Goal: Task Accomplishment & Management: Use online tool/utility

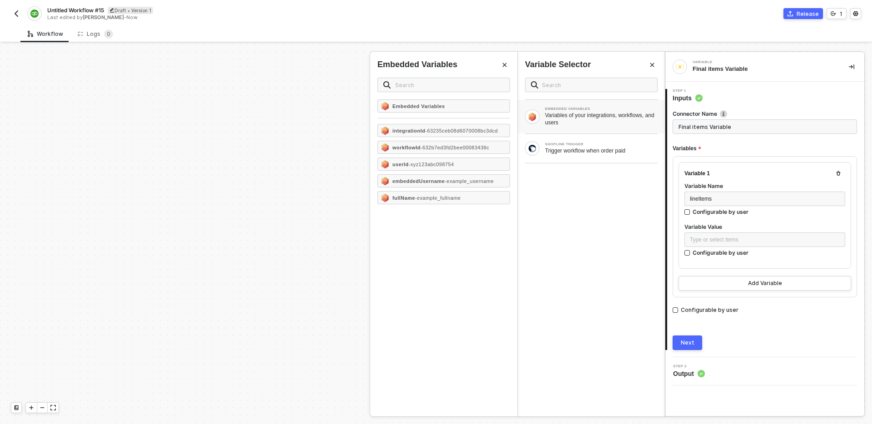
scroll to position [356, 0]
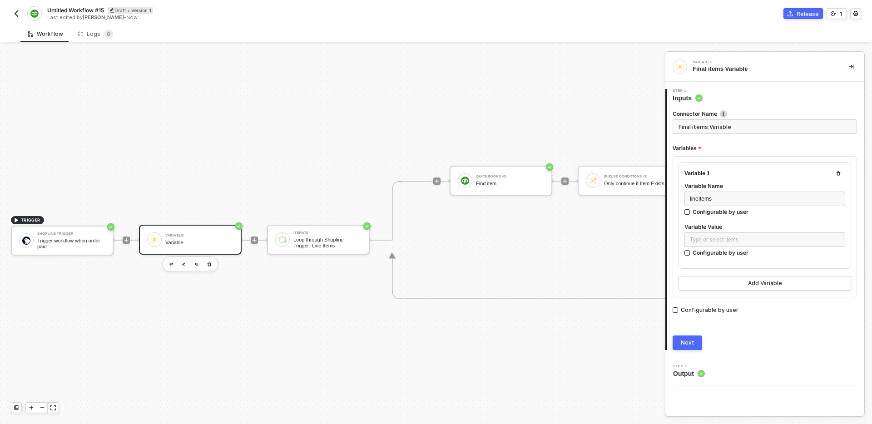
click at [210, 235] on div "Variable" at bounding box center [199, 236] width 68 height 4
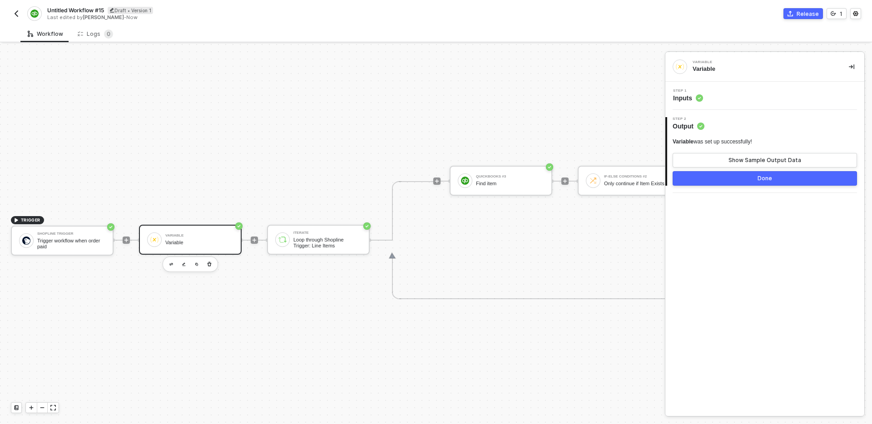
click at [208, 235] on div "Variable" at bounding box center [199, 236] width 68 height 4
click at [734, 94] on div "Step 1 Inputs" at bounding box center [765, 96] width 197 height 14
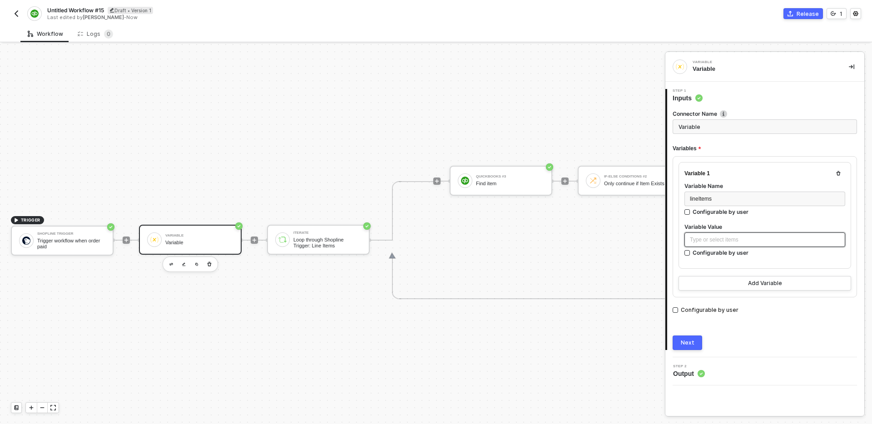
click at [745, 236] on div "Type or select items ﻿" at bounding box center [764, 240] width 150 height 9
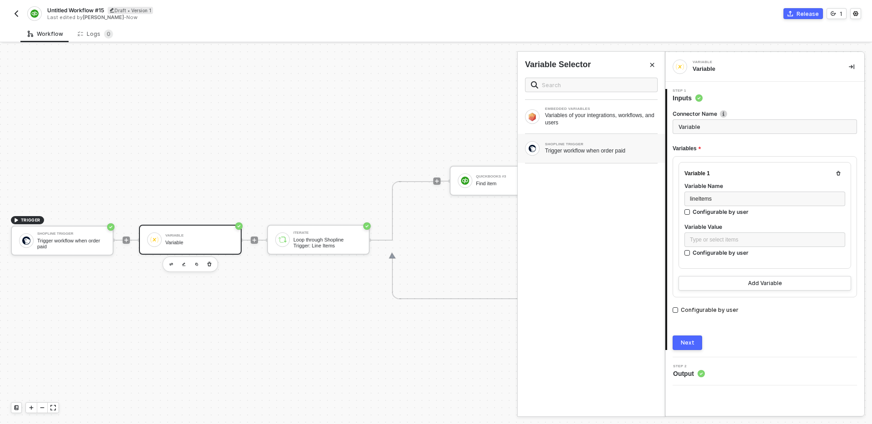
click at [616, 147] on div "Trigger workflow when order paid" at bounding box center [601, 150] width 113 height 7
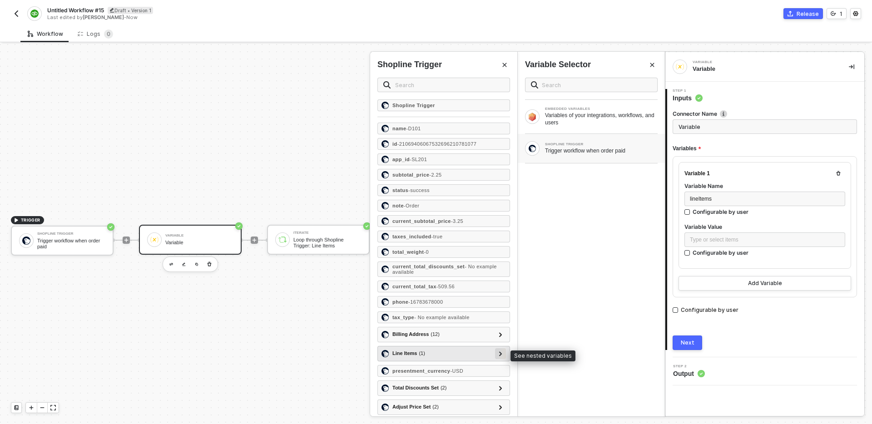
click at [499, 354] on icon at bounding box center [500, 353] width 3 height 5
click at [499, 354] on icon at bounding box center [500, 353] width 5 height 3
click at [458, 355] on div "Line Items ( 1 )" at bounding box center [437, 353] width 113 height 11
click at [695, 342] on button "Next" at bounding box center [687, 342] width 30 height 15
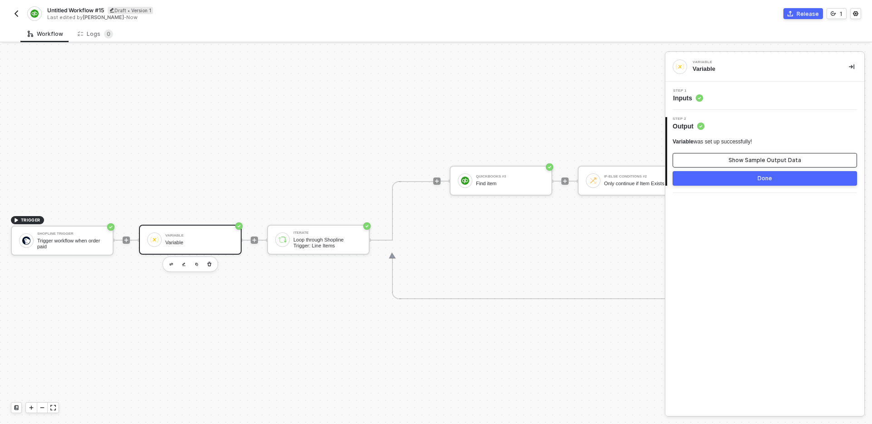
click at [726, 160] on button "Show Sample Output Data" at bounding box center [764, 160] width 184 height 15
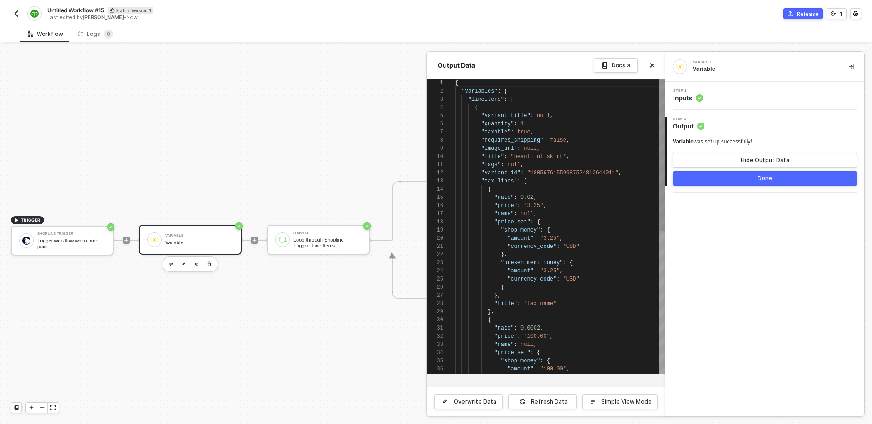
scroll to position [82, 0]
click at [652, 67] on icon "icon-close" at bounding box center [651, 65] width 5 height 5
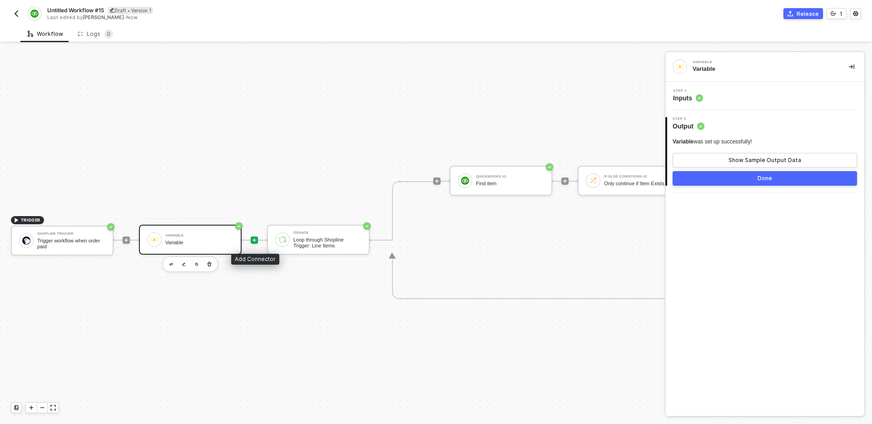
click at [251, 239] on icon "icon-play" at bounding box center [253, 239] width 5 height 5
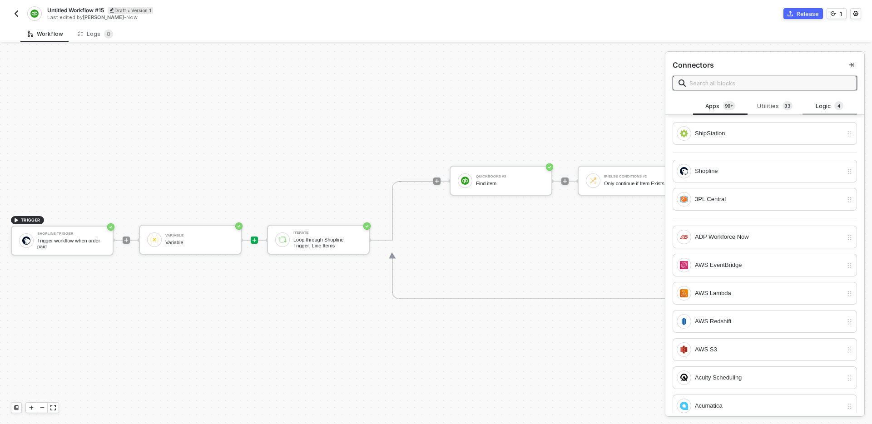
click at [826, 107] on div "Logic 4" at bounding box center [829, 106] width 40 height 10
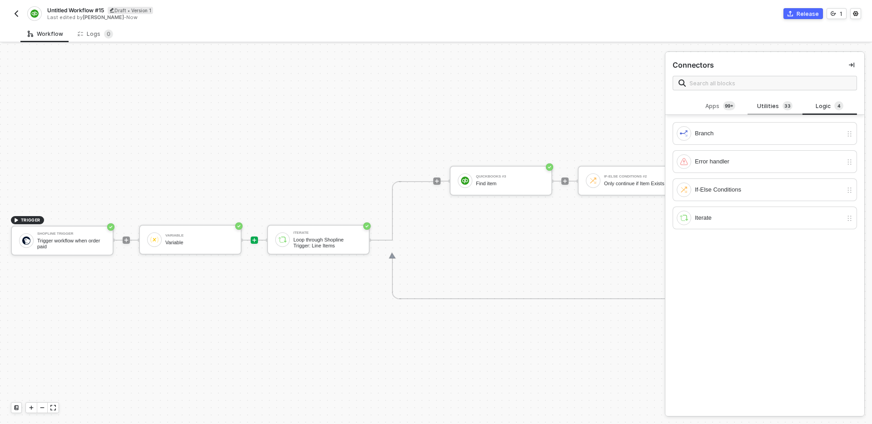
click at [782, 106] on sup "3 3" at bounding box center [787, 105] width 10 height 9
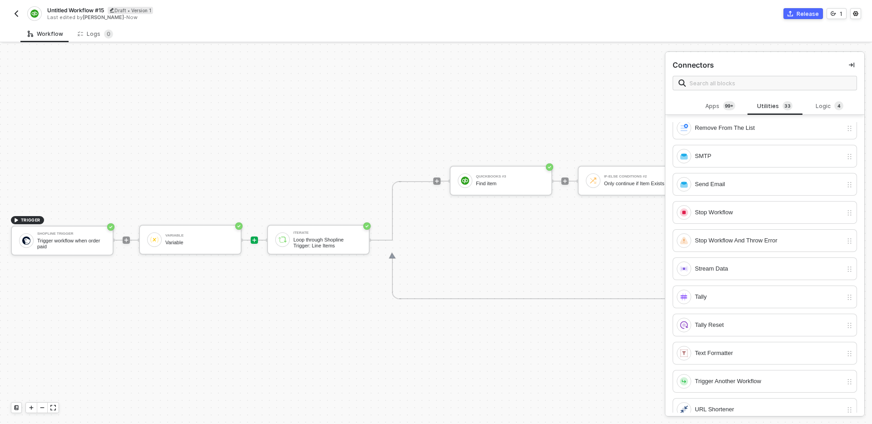
scroll to position [638, 0]
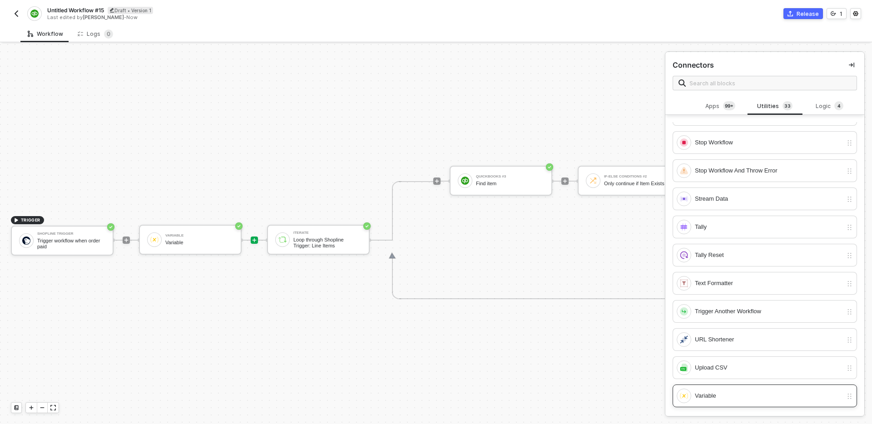
click at [716, 391] on div "Variable" at bounding box center [768, 396] width 148 height 10
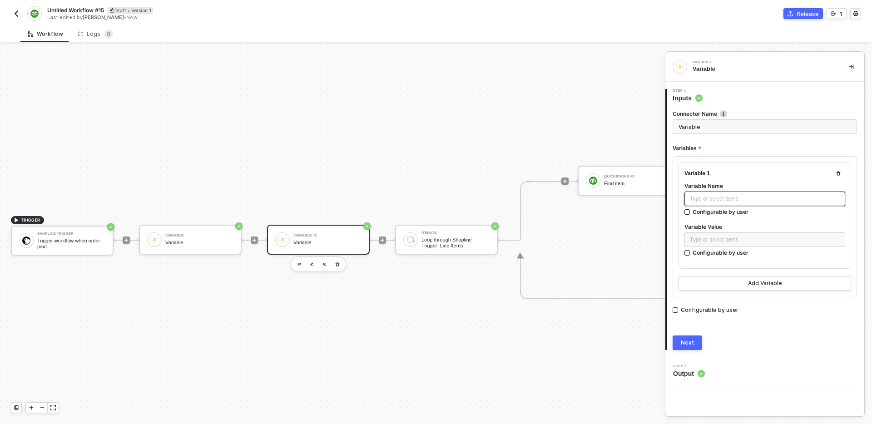
click at [763, 197] on div "Type or select items ﻿" at bounding box center [764, 199] width 150 height 9
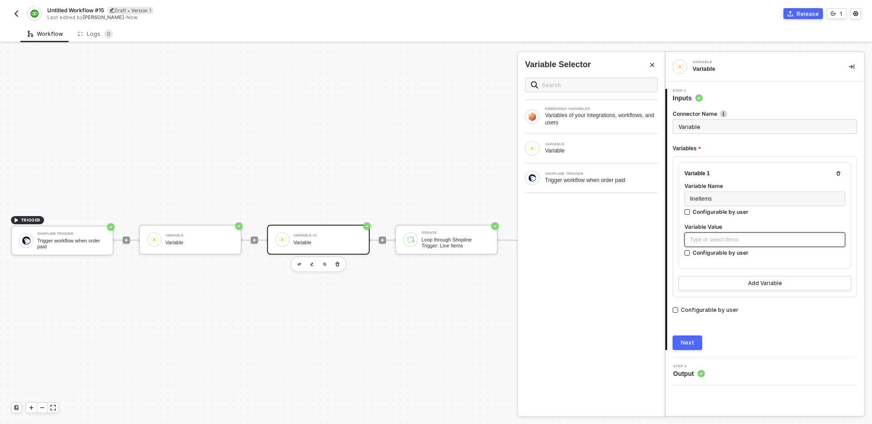
click at [759, 243] on div "Type or select items ﻿" at bounding box center [764, 239] width 161 height 15
click at [614, 121] on div "Variables of your integrations, workflows, and users" at bounding box center [601, 119] width 113 height 15
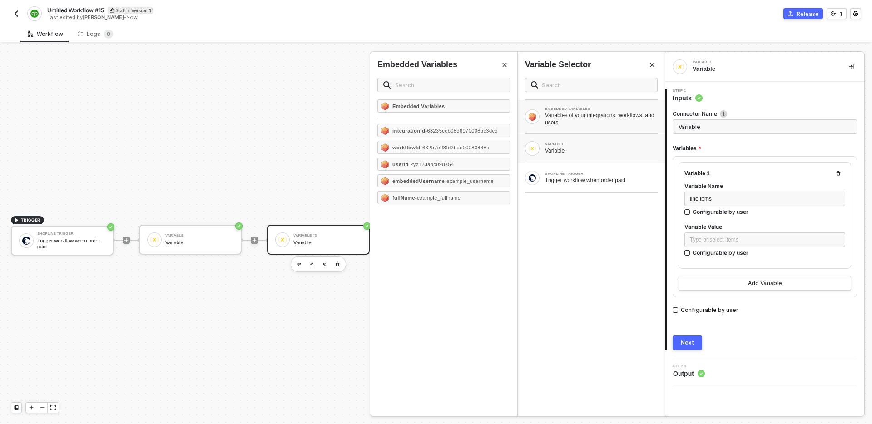
click at [596, 148] on div "Variable" at bounding box center [601, 150] width 113 height 7
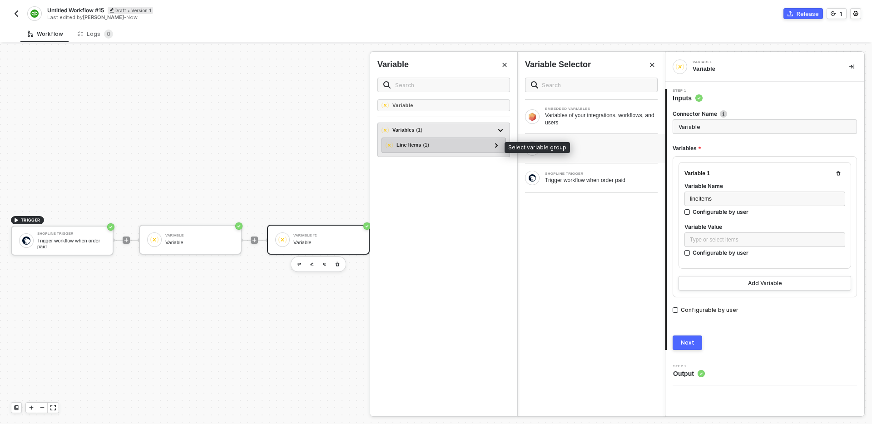
click at [448, 149] on div "Line Items ( 1 )" at bounding box center [437, 145] width 105 height 11
click at [453, 145] on div "Line Items ( 1 )" at bounding box center [437, 145] width 105 height 11
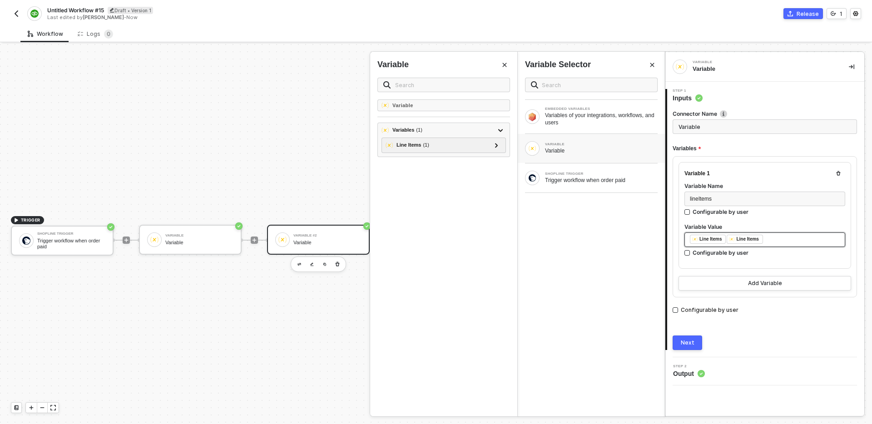
click at [775, 237] on div "﻿ ﻿ Line Items ﻿ ﻿ Line Items ﻿" at bounding box center [764, 240] width 150 height 10
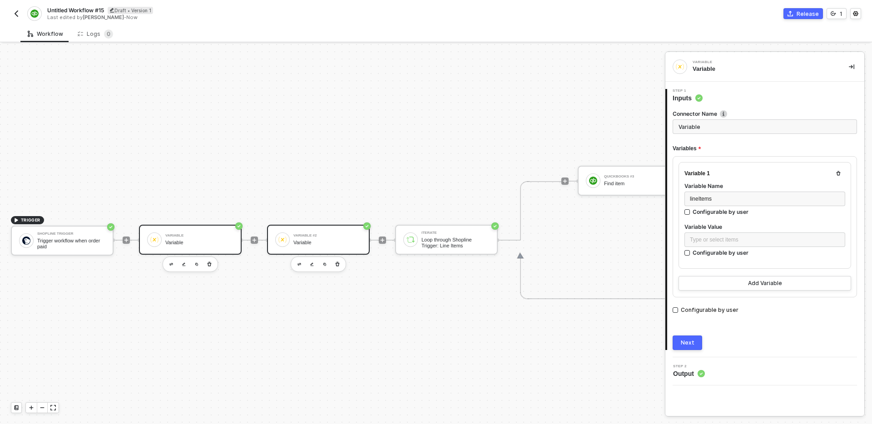
click at [214, 230] on div "Variable Variable" at bounding box center [190, 240] width 103 height 30
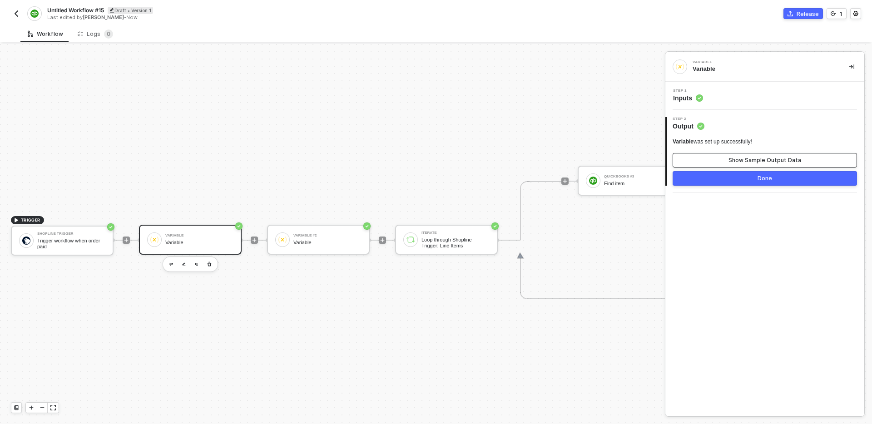
click at [719, 158] on button "Show Sample Output Data" at bounding box center [764, 160] width 184 height 15
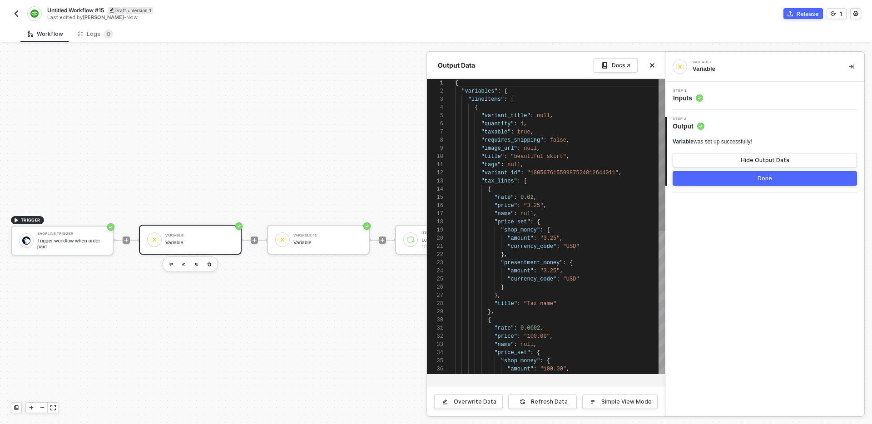
scroll to position [82, 0]
click at [651, 68] on button "Close" at bounding box center [651, 65] width 11 height 11
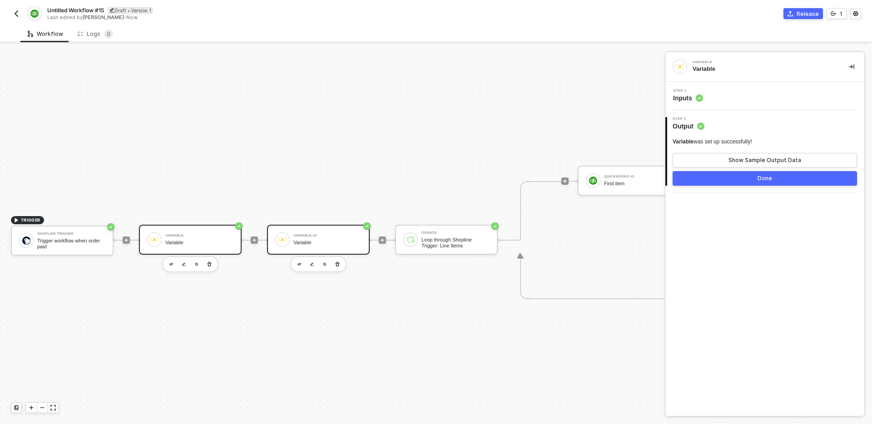
click at [322, 228] on div "Variable #2 Variable" at bounding box center [318, 240] width 103 height 30
click at [729, 103] on div "Step 1 Inputs" at bounding box center [764, 96] width 199 height 28
click at [729, 92] on div "Step 1 Inputs" at bounding box center [765, 96] width 197 height 14
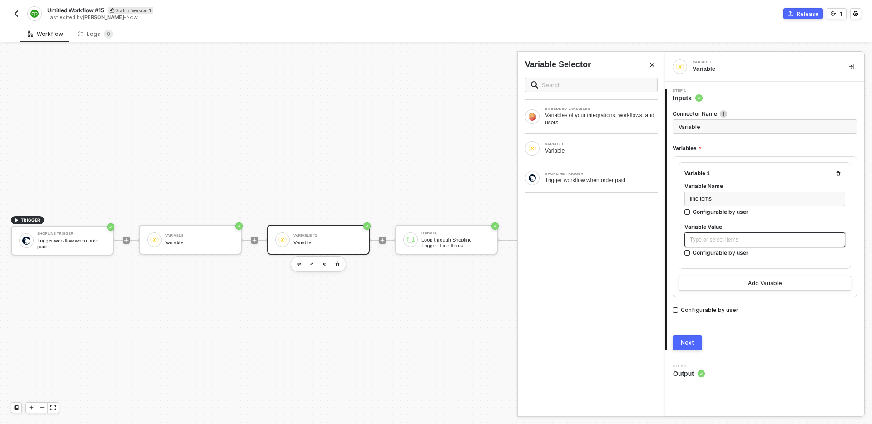
click at [749, 239] on div "Type or select items ﻿" at bounding box center [764, 240] width 150 height 9
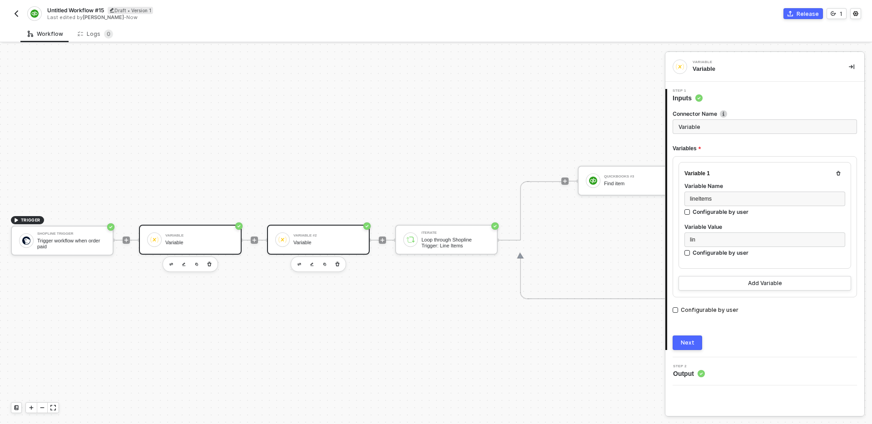
click at [194, 238] on div "Variable Variable" at bounding box center [199, 239] width 68 height 17
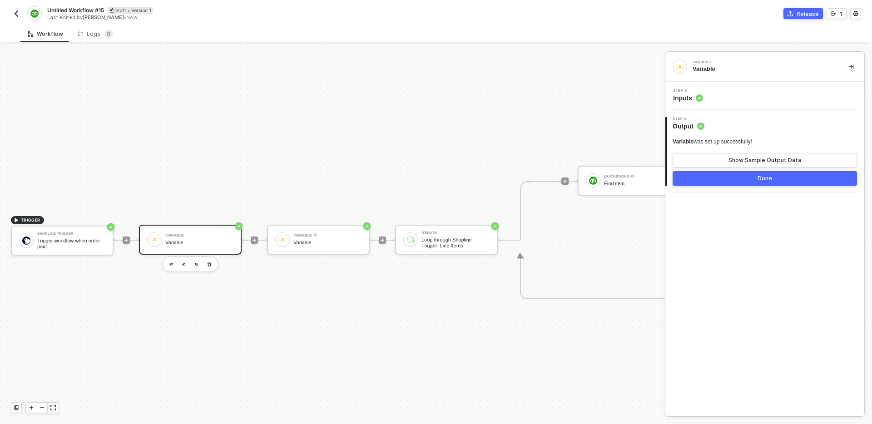
click at [750, 99] on div "Step 1 Inputs" at bounding box center [765, 96] width 197 height 14
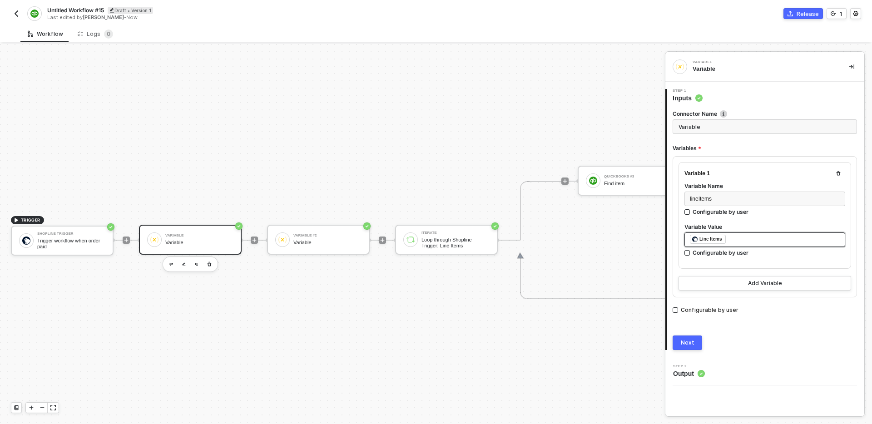
click at [744, 238] on div "﻿ ﻿ Line Items ﻿" at bounding box center [764, 240] width 150 height 10
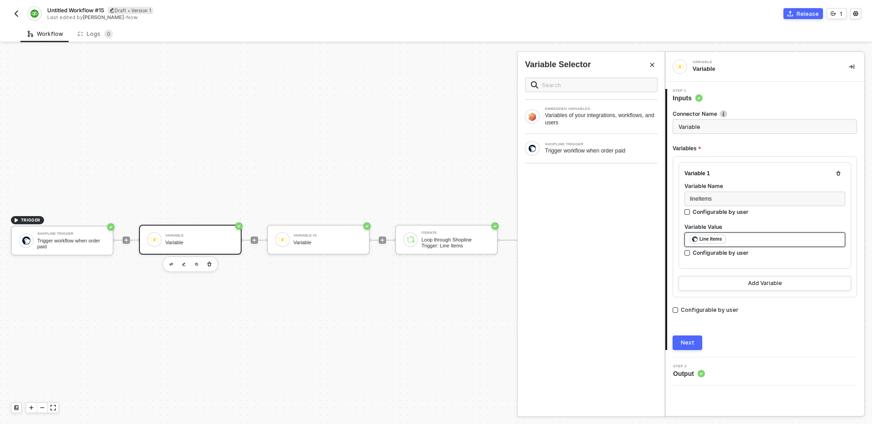
click at [744, 238] on div "﻿ ﻿ Line Items ﻿" at bounding box center [764, 240] width 150 height 10
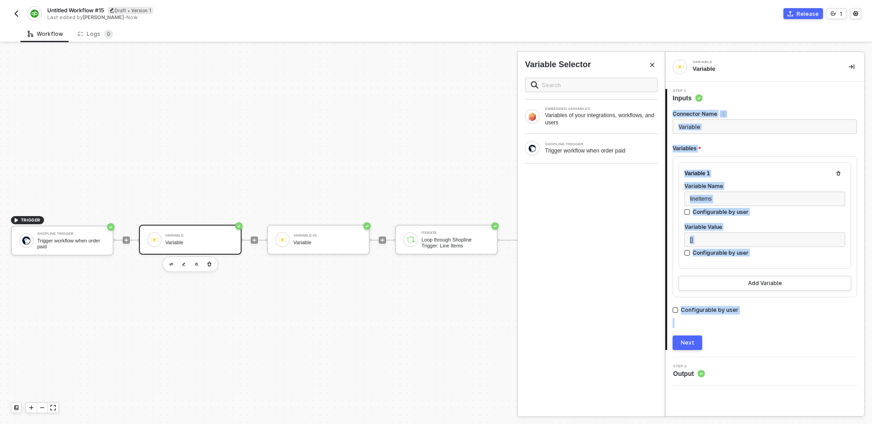
click at [757, 328] on div "Connector Name Variable Variables Variable 1 Variable Name lineItems Configurab…" at bounding box center [764, 226] width 184 height 247
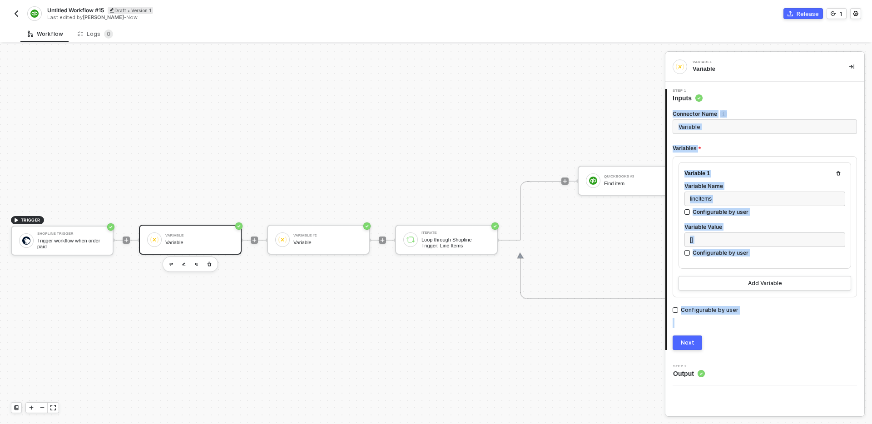
click at [693, 343] on div "Next" at bounding box center [687, 342] width 14 height 7
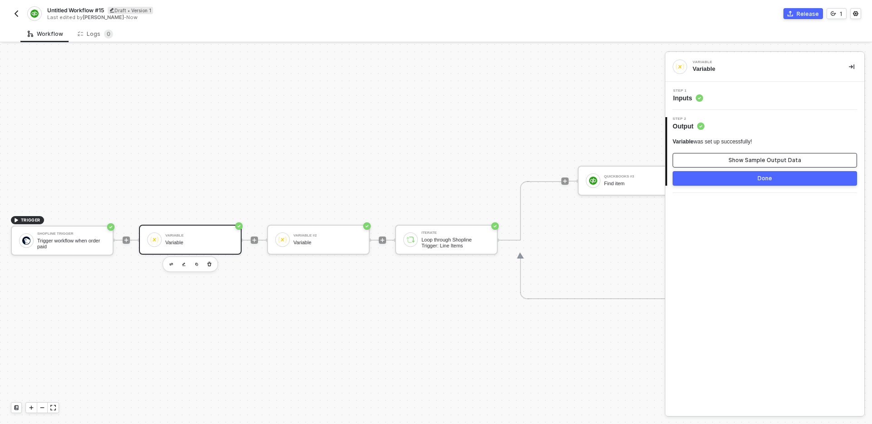
click at [738, 162] on div "Show Sample Output Data" at bounding box center [764, 160] width 73 height 7
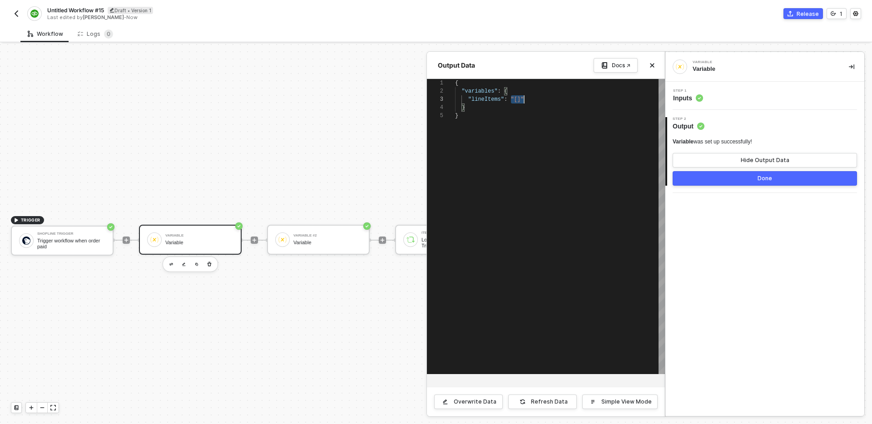
scroll to position [16, 69]
drag, startPoint x: 511, startPoint y: 98, endPoint x: 527, endPoint y: 98, distance: 16.3
click at [632, 64] on link "Docs ↗" at bounding box center [615, 65] width 44 height 15
click at [486, 166] on div "{ "variables" : { "lineItems" : "[]" } }" at bounding box center [560, 226] width 210 height 295
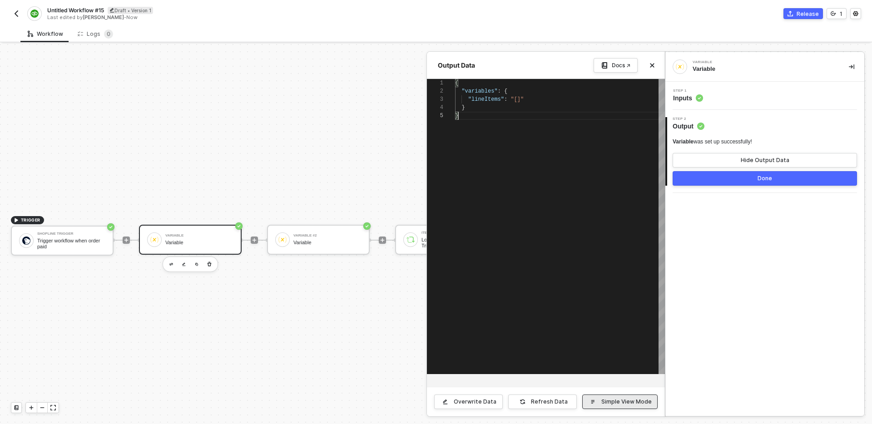
click at [622, 408] on button "Simple View Mode" at bounding box center [619, 401] width 75 height 15
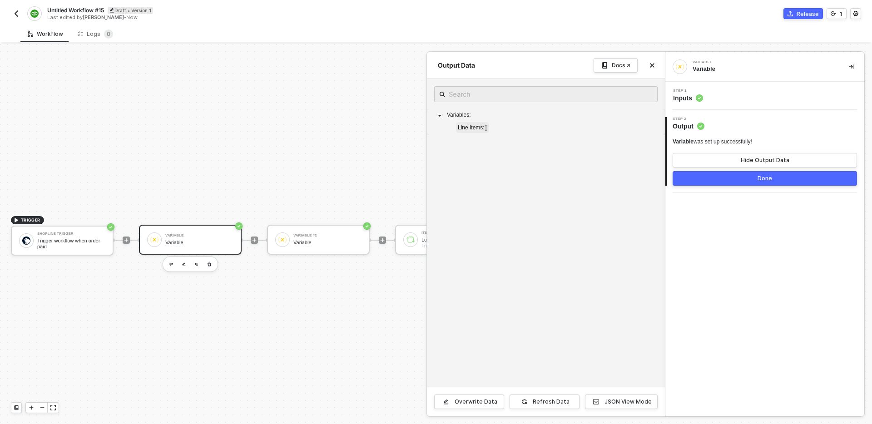
click at [487, 127] on span "[]" at bounding box center [485, 127] width 3 height 6
click at [551, 405] on div "Refresh Data" at bounding box center [550, 401] width 37 height 7
click at [653, 65] on icon "icon-close" at bounding box center [651, 65] width 5 height 5
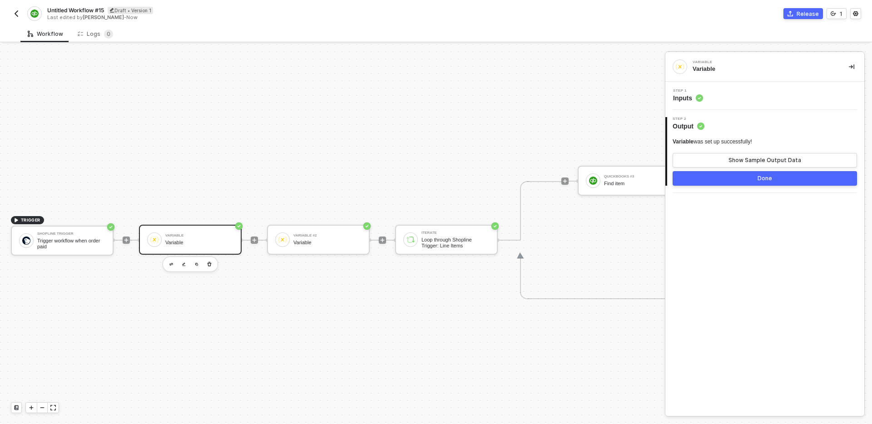
click at [727, 106] on div "Step 1 Inputs" at bounding box center [764, 96] width 199 height 28
click at [728, 91] on div "Step 1 Inputs" at bounding box center [765, 96] width 197 height 14
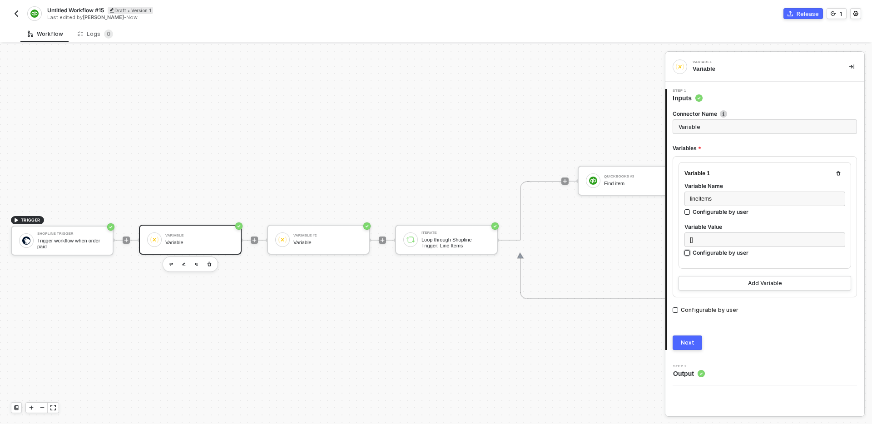
click at [710, 216] on div "Configurable by user" at bounding box center [720, 212] width 56 height 8
click at [690, 253] on input "Configurable by user" at bounding box center [687, 253] width 6 height 6
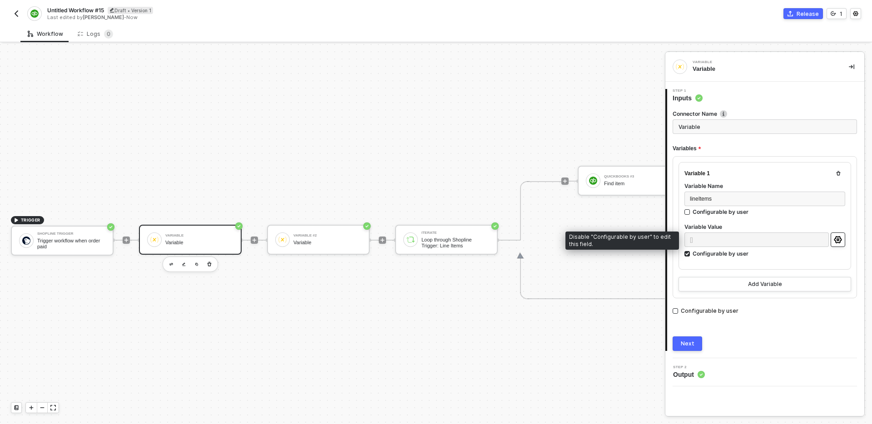
click at [842, 238] on button "button" at bounding box center [837, 239] width 15 height 15
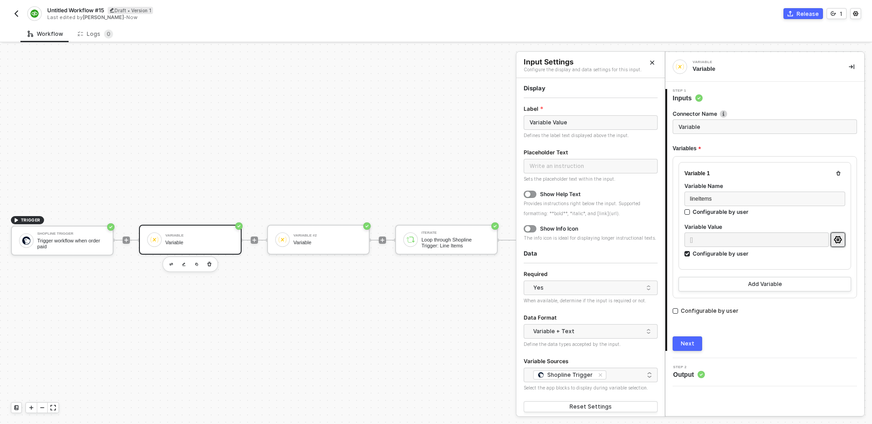
scroll to position [5, 0]
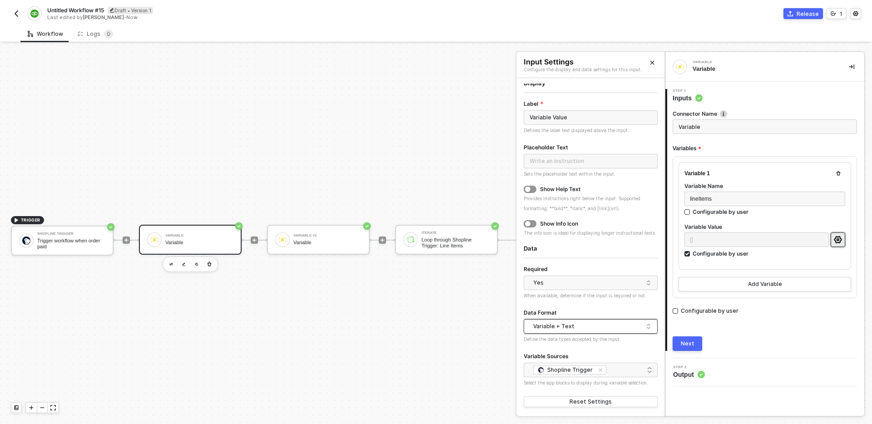
click at [644, 330] on span "Variable + Text" at bounding box center [592, 327] width 118 height 14
click at [582, 305] on form "Label Variable Value Defines the label text displayed above the input. Placehol…" at bounding box center [590, 253] width 134 height 310
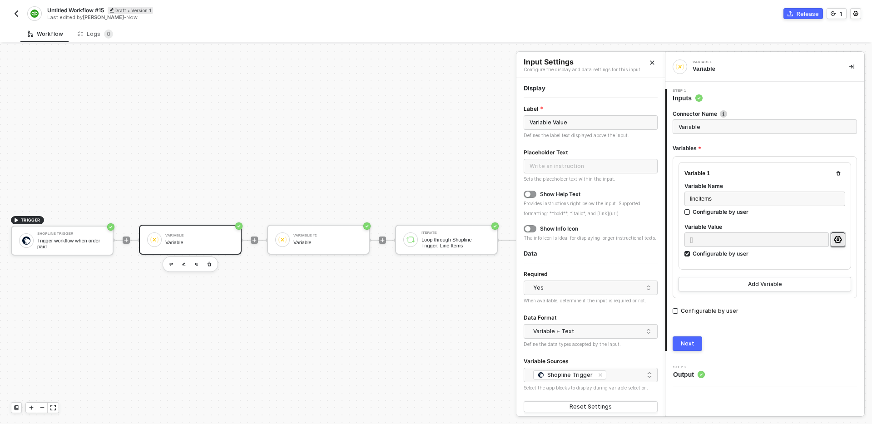
click at [653, 64] on icon "Close" at bounding box center [652, 63] width 4 height 4
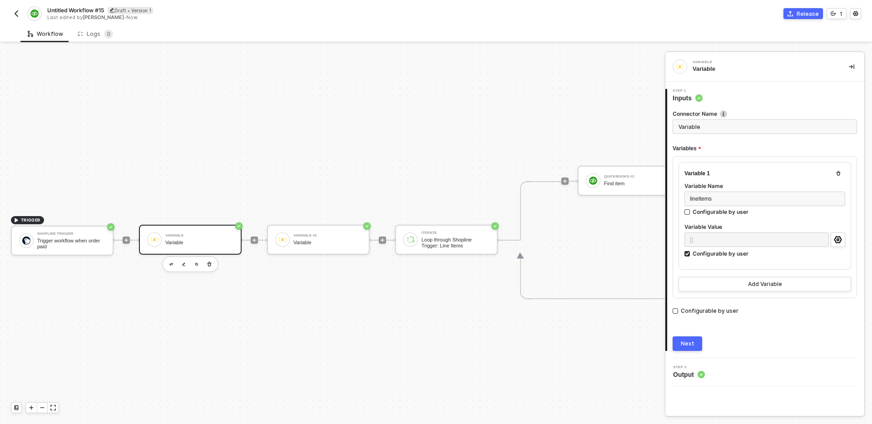
click at [522, 256] on icon at bounding box center [538, 240] width 45 height 118
click at [554, 249] on icon at bounding box center [538, 240] width 45 height 118
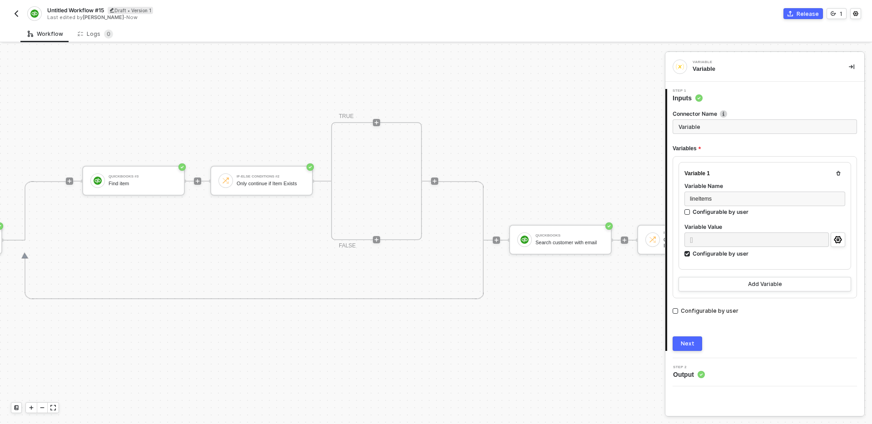
click at [527, 323] on div "TRIGGER Shopline Trigger Trigger workflow when order paid Variable Variable Var…" at bounding box center [249, 240] width 1488 height 1105
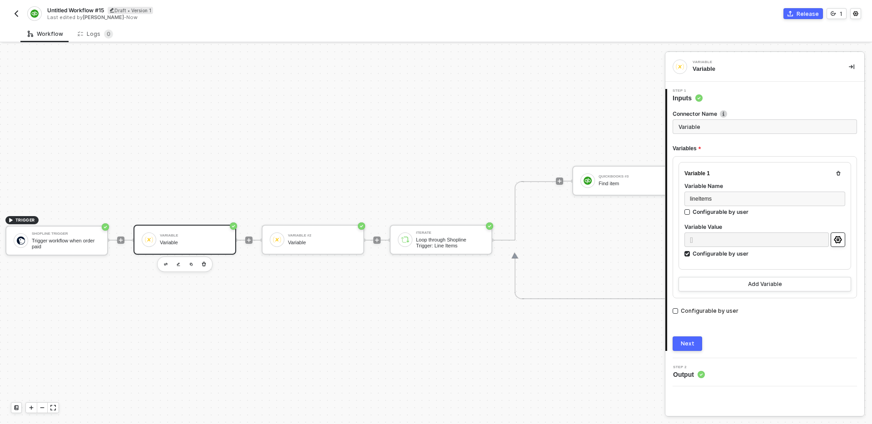
click at [834, 233] on button "button" at bounding box center [837, 239] width 15 height 15
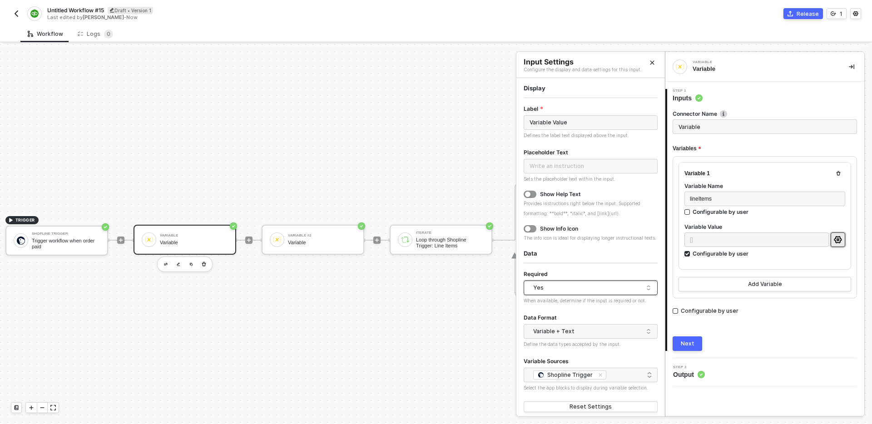
click at [609, 290] on div "Yes" at bounding box center [588, 288] width 110 height 14
click at [598, 260] on form "Label Variable Value Defines the label text displayed above the input. Placehol…" at bounding box center [590, 258] width 134 height 310
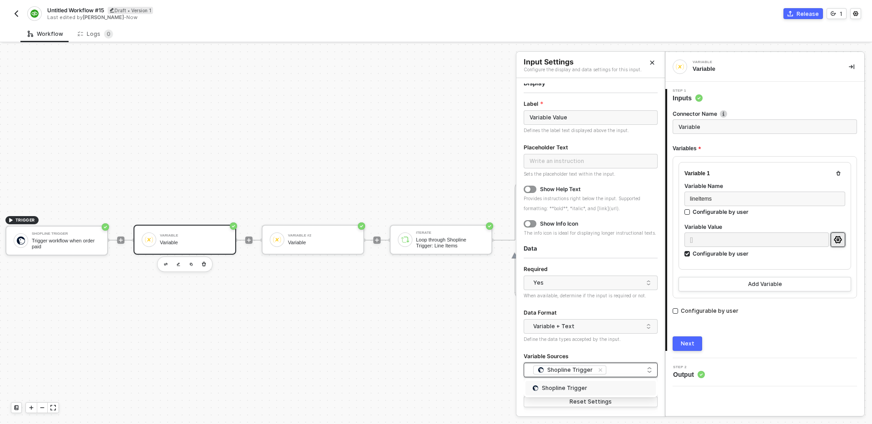
click at [646, 370] on div "Shopline Trigger + 0 ..." at bounding box center [590, 369] width 122 height 11
click at [646, 328] on span "Variable + Text" at bounding box center [592, 327] width 118 height 14
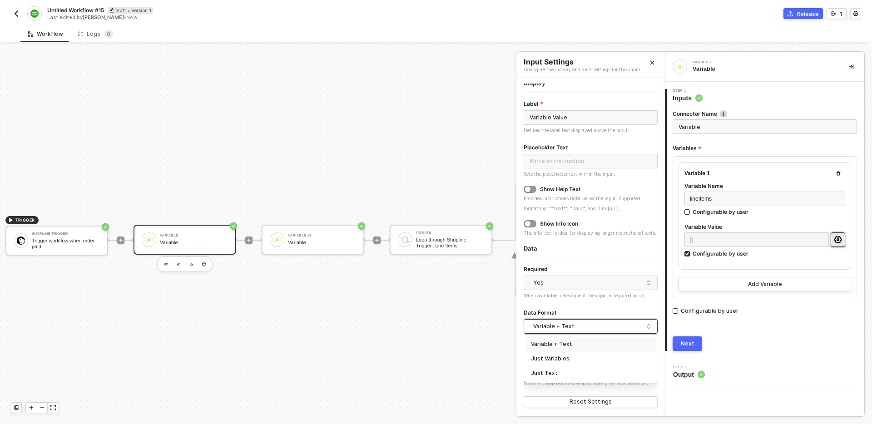
click at [605, 305] on form "Label Variable Value Defines the label text displayed above the input. Placehol…" at bounding box center [590, 253] width 134 height 310
click at [612, 254] on form "Label Variable Value Defines the label text displayed above the input. Placehol…" at bounding box center [590, 253] width 134 height 310
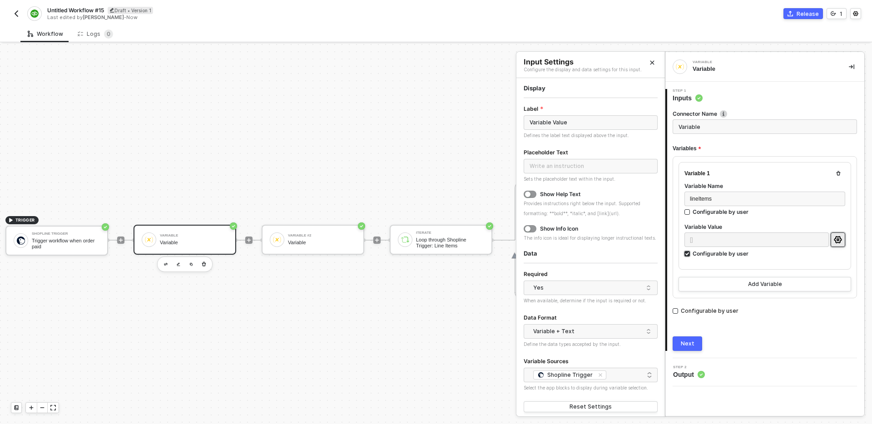
click at [712, 253] on div "Configurable by user" at bounding box center [720, 254] width 56 height 8
click at [690, 253] on input "Configurable by user" at bounding box center [687, 254] width 6 height 6
checkbox input "false"
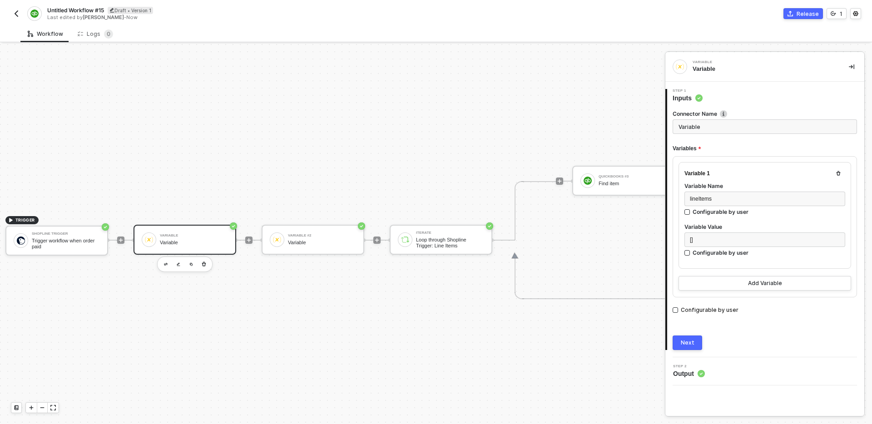
click at [722, 144] on div "Variables" at bounding box center [764, 148] width 184 height 15
click at [792, 178] on div "Variable 1 Variable Name lineItems Configurable by user Variable Value [] Confi…" at bounding box center [764, 215] width 172 height 107
click at [215, 30] on div "Workflow Logs 0" at bounding box center [445, 33] width 851 height 17
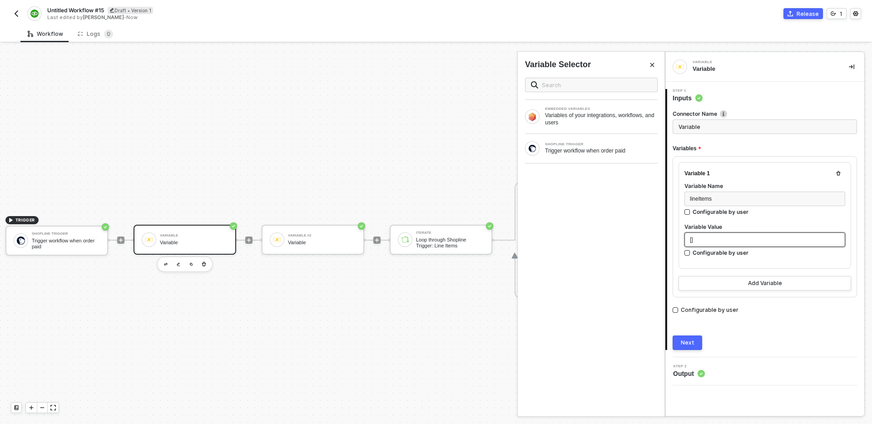
click at [708, 237] on div "[]" at bounding box center [764, 240] width 150 height 9
click at [684, 345] on div "Next" at bounding box center [687, 342] width 14 height 7
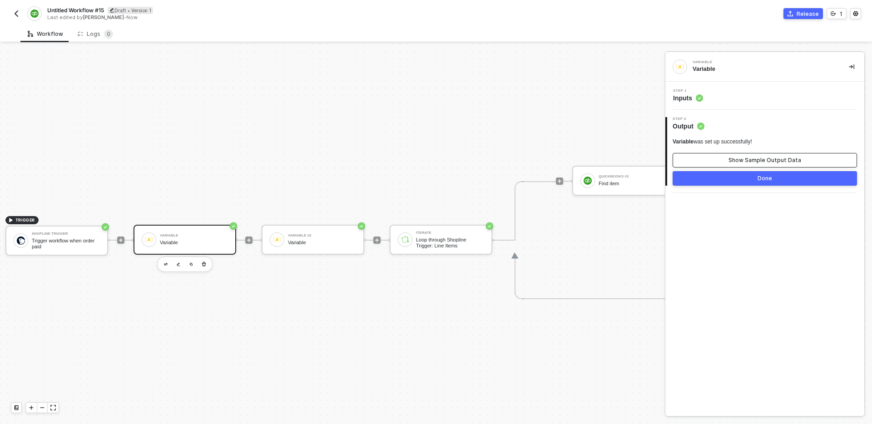
click at [734, 160] on div "Show Sample Output Data" at bounding box center [764, 160] width 73 height 7
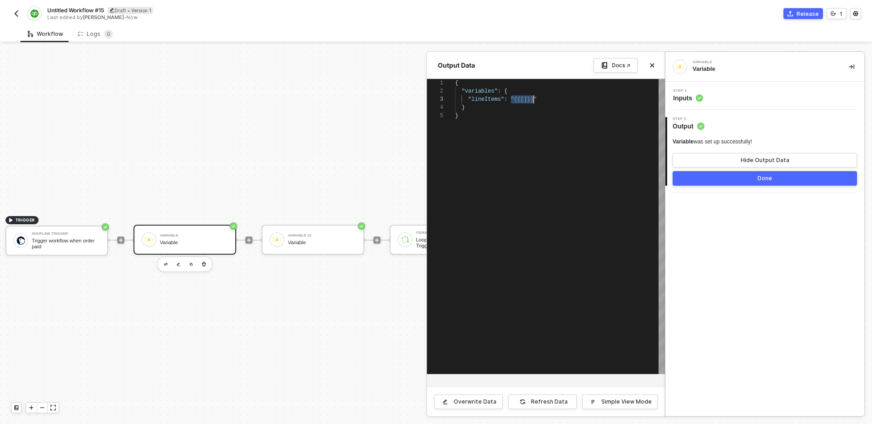
scroll to position [16, 82]
click at [654, 66] on icon "icon-close" at bounding box center [651, 65] width 5 height 5
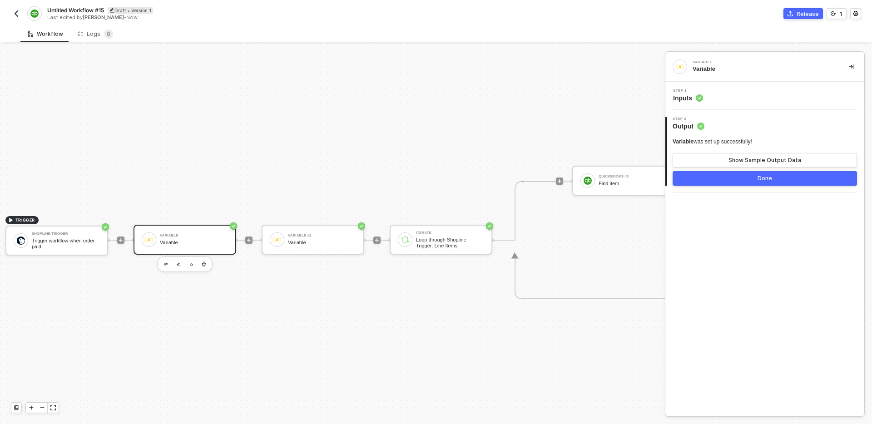
click at [513, 288] on icon at bounding box center [532, 240] width 45 height 118
click at [513, 257] on icon at bounding box center [532, 240] width 45 height 118
click at [480, 342] on div "TRIGGER Shopline Trigger Trigger workflow when order paid Variable Variable Var…" at bounding box center [739, 240] width 1488 height 1105
click at [305, 266] on img "button" at bounding box center [307, 264] width 4 height 4
click at [293, 263] on img "button" at bounding box center [294, 264] width 4 height 3
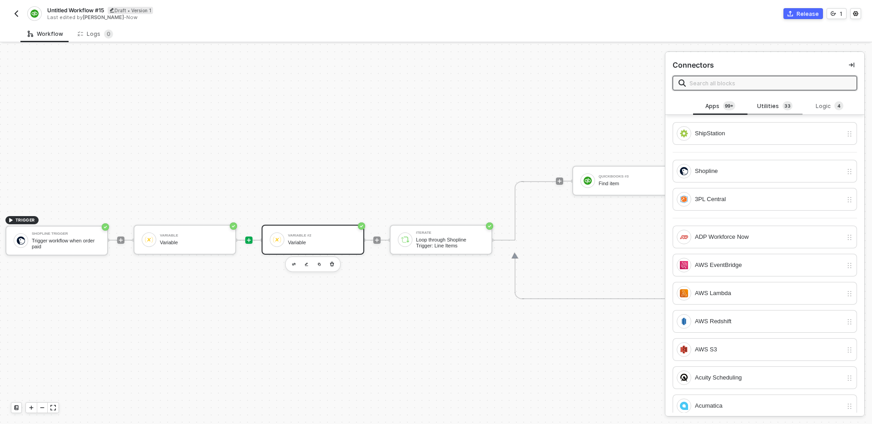
click at [777, 101] on div "Utilities 3 3" at bounding box center [774, 106] width 40 height 10
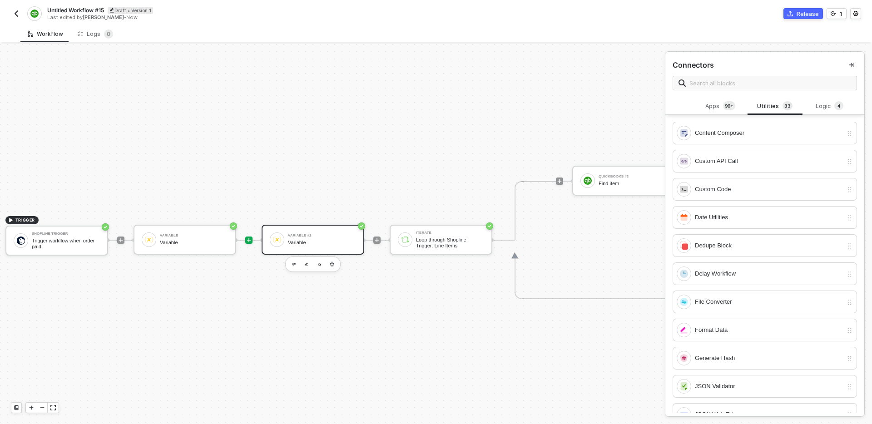
scroll to position [142, 0]
click at [755, 191] on div "Custom Code" at bounding box center [768, 188] width 148 height 10
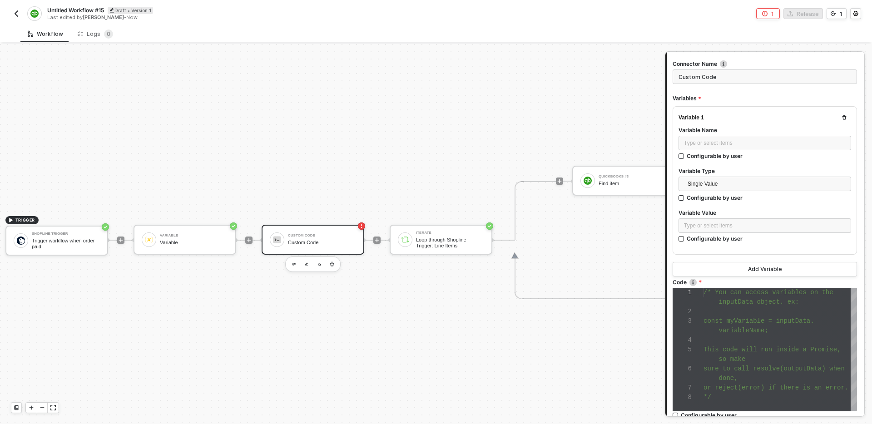
scroll to position [52, 0]
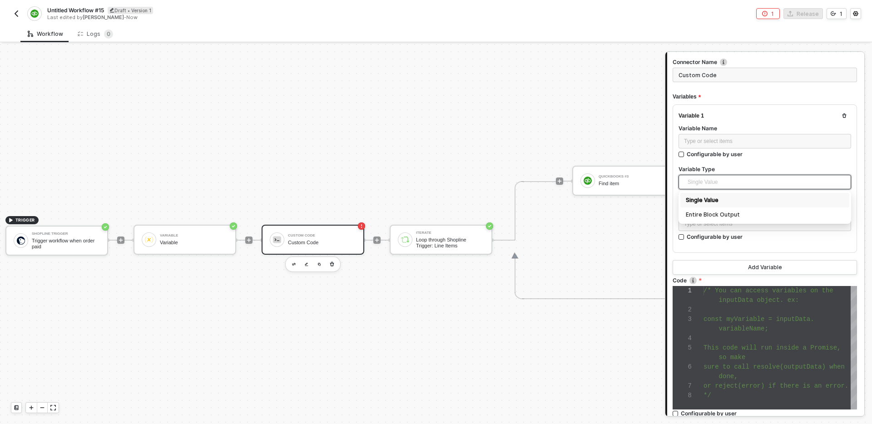
click at [741, 177] on span "Single Value" at bounding box center [766, 182] width 158 height 14
click at [749, 156] on label "Configurable by user" at bounding box center [764, 154] width 172 height 8
click at [684, 156] on input "Configurable by user" at bounding box center [681, 155] width 6 height 6
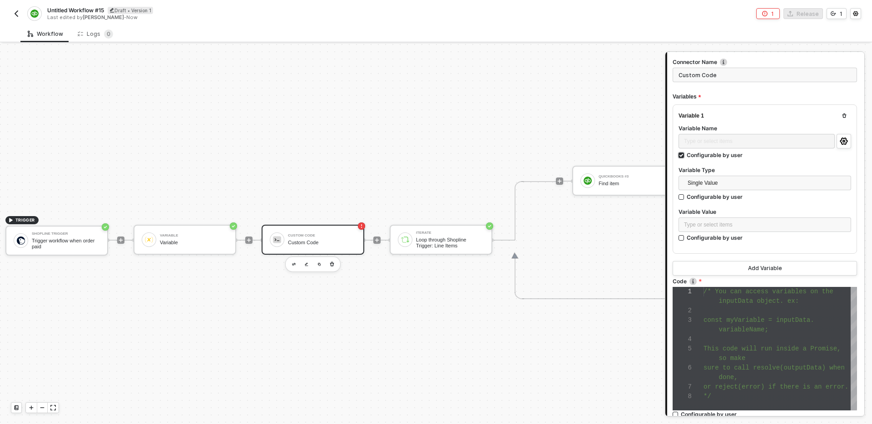
click at [749, 156] on label "Configurable by user" at bounding box center [764, 155] width 172 height 8
click at [684, 156] on input "Configurable by user" at bounding box center [681, 156] width 6 height 6
checkbox input "false"
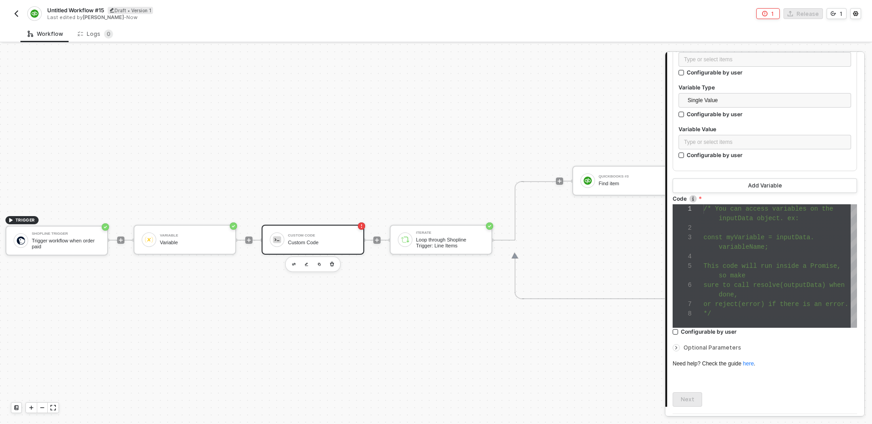
scroll to position [137, 0]
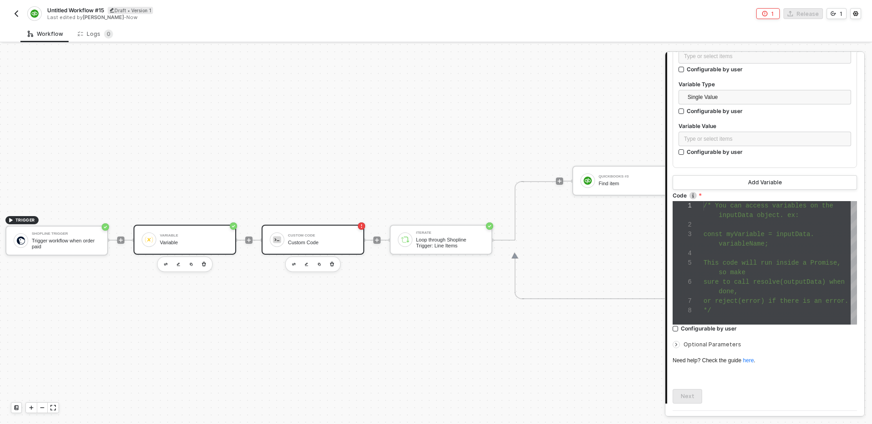
click at [192, 236] on div "Variable" at bounding box center [194, 236] width 68 height 4
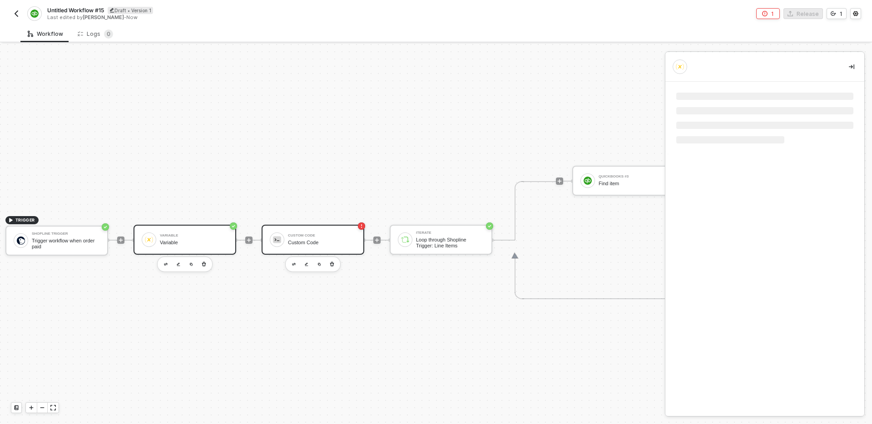
scroll to position [0, 0]
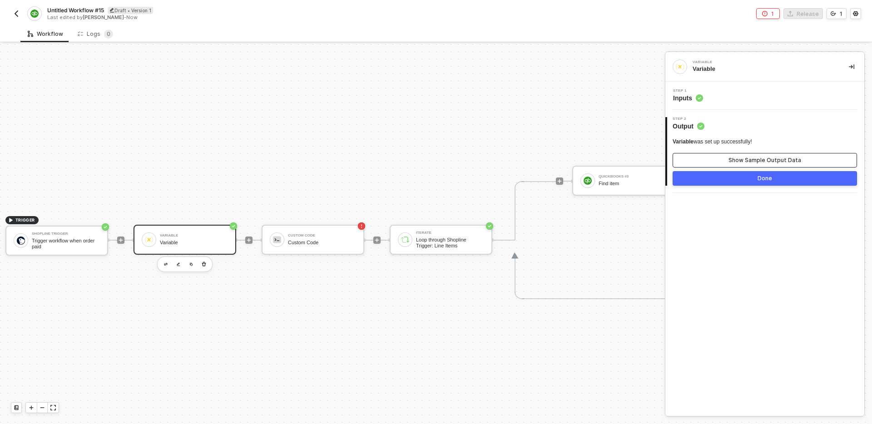
click at [738, 161] on div "Show Sample Output Data" at bounding box center [764, 160] width 73 height 7
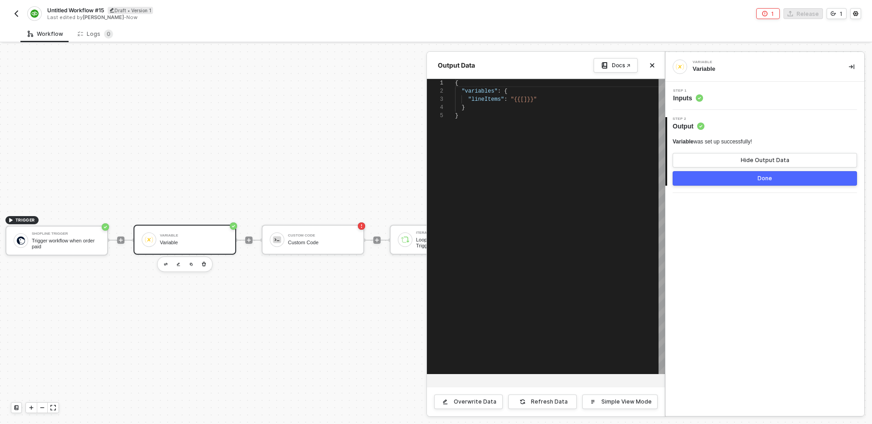
scroll to position [33, 0]
click at [293, 250] on div at bounding box center [436, 234] width 872 height 380
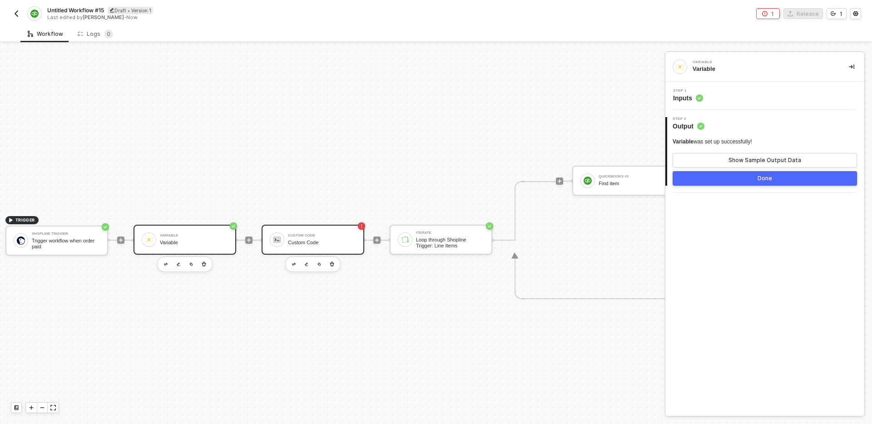
click at [319, 237] on div "Custom Code Custom Code" at bounding box center [322, 239] width 68 height 17
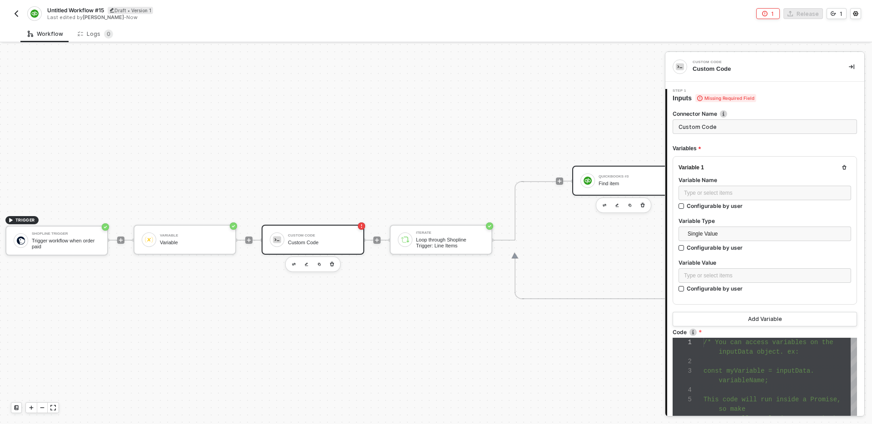
scroll to position [57, 0]
click at [761, 186] on div "Type or select items ﻿" at bounding box center [764, 193] width 172 height 15
click at [761, 189] on div "Type or select items ﻿" at bounding box center [765, 193] width 162 height 9
click at [742, 276] on div "Type or select items ﻿" at bounding box center [765, 275] width 162 height 9
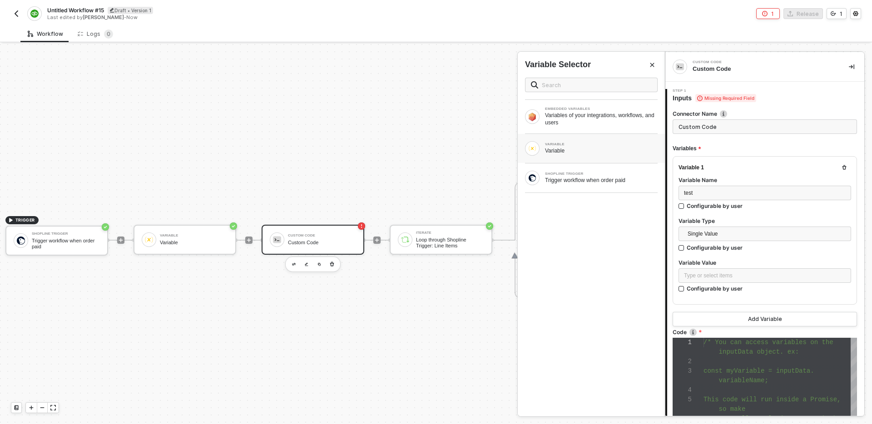
click at [583, 152] on div "Variable" at bounding box center [601, 150] width 113 height 7
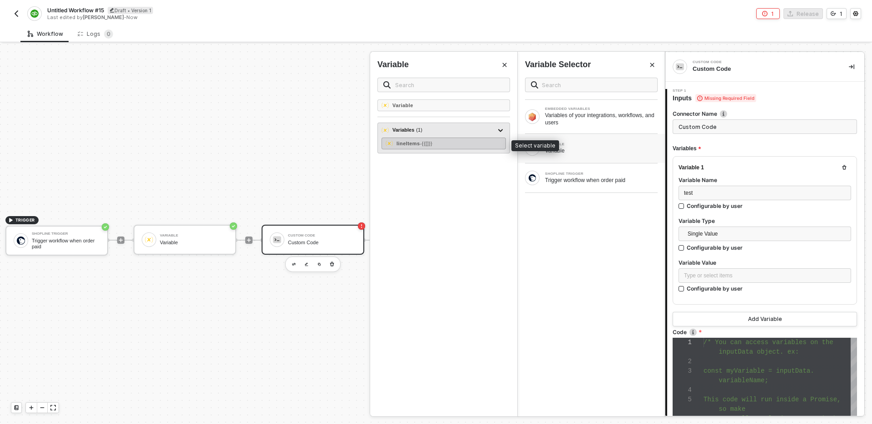
click at [458, 143] on div "lineItems - {{[]}}" at bounding box center [443, 144] width 124 height 12
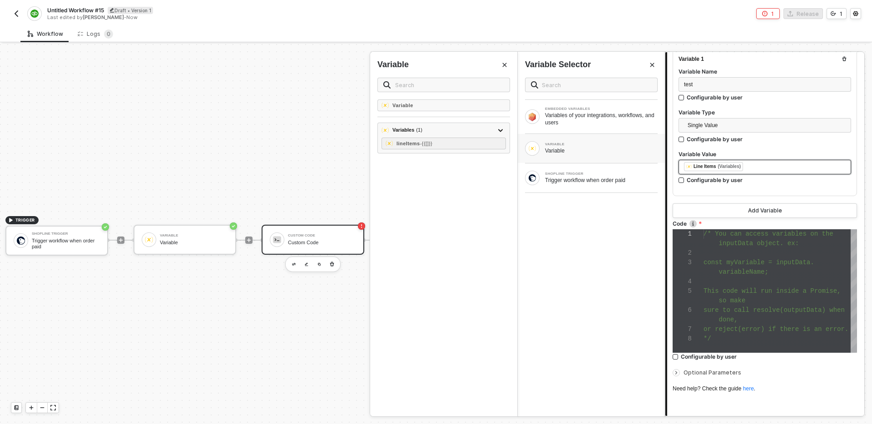
scroll to position [117, 0]
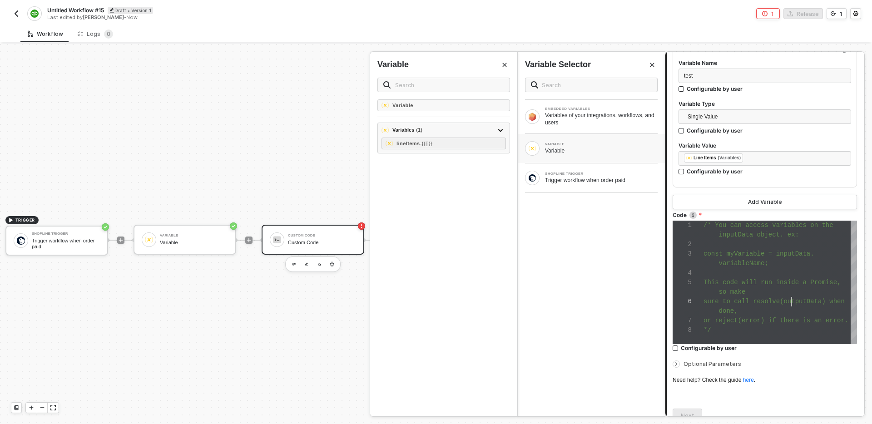
click at [793, 304] on span "sure to call resolve(outputData) when" at bounding box center [773, 301] width 141 height 7
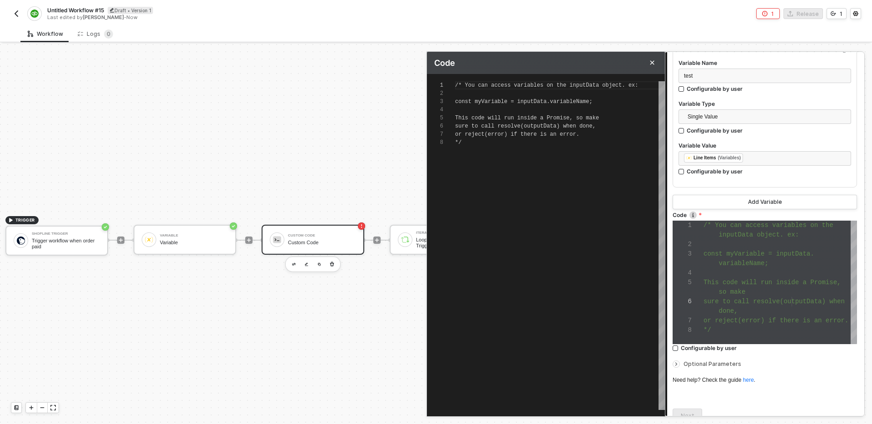
scroll to position [57, 6]
click at [514, 196] on div "/* You can access variables on the inputData objec t. ex: const myVariable = in…" at bounding box center [560, 245] width 210 height 329
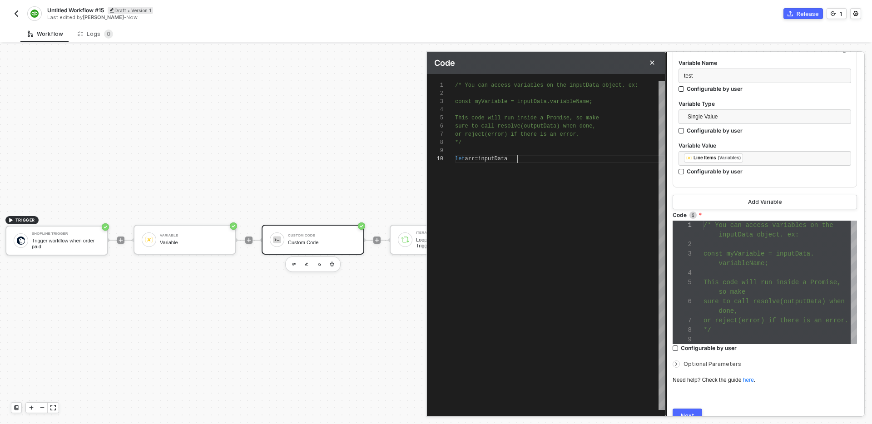
scroll to position [74, 66]
type textarea "/* You can access variables on the inputData object. ex: const myVariable = inp…"
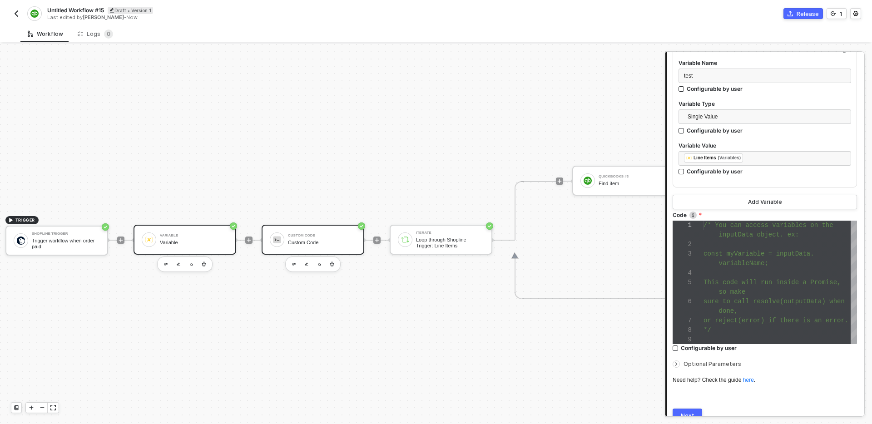
click at [189, 231] on div "Variable Variable" at bounding box center [194, 239] width 68 height 17
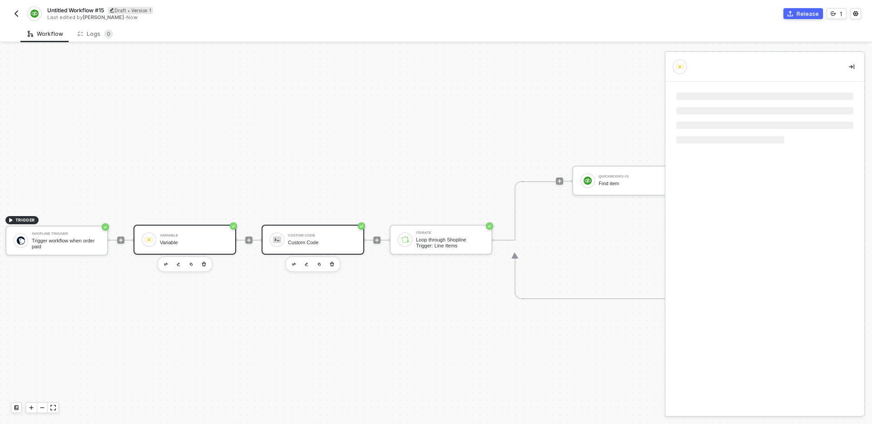
scroll to position [0, 0]
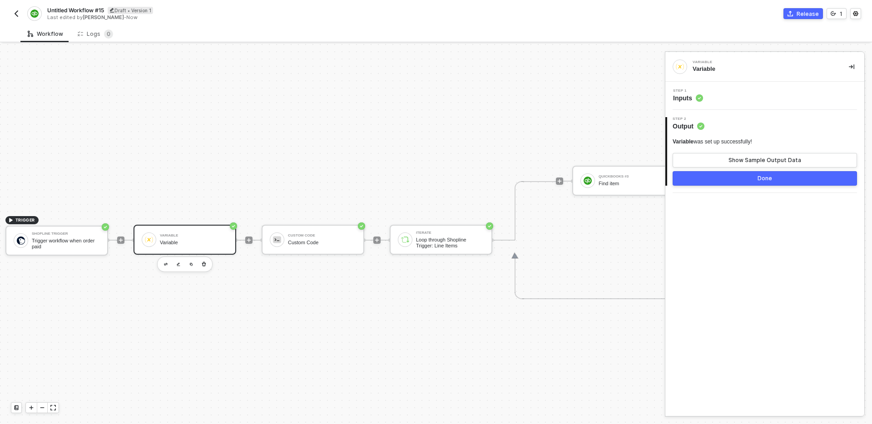
click at [742, 92] on div "Step 1 Inputs" at bounding box center [765, 96] width 197 height 14
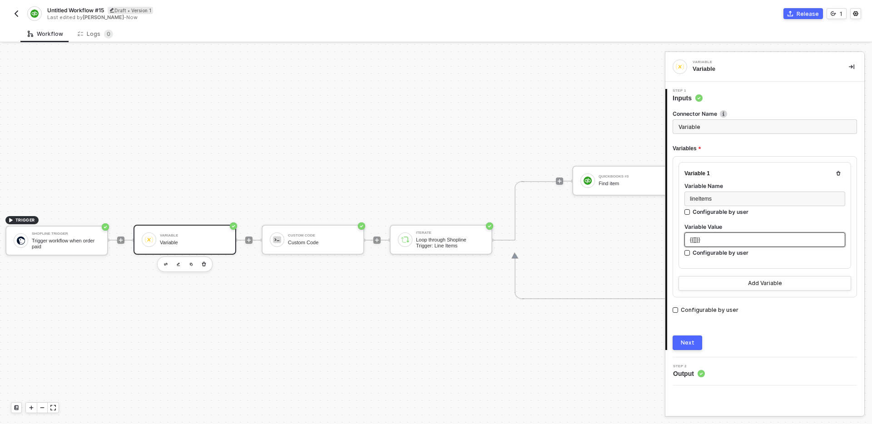
click at [749, 243] on div "{{[]}}" at bounding box center [764, 240] width 150 height 9
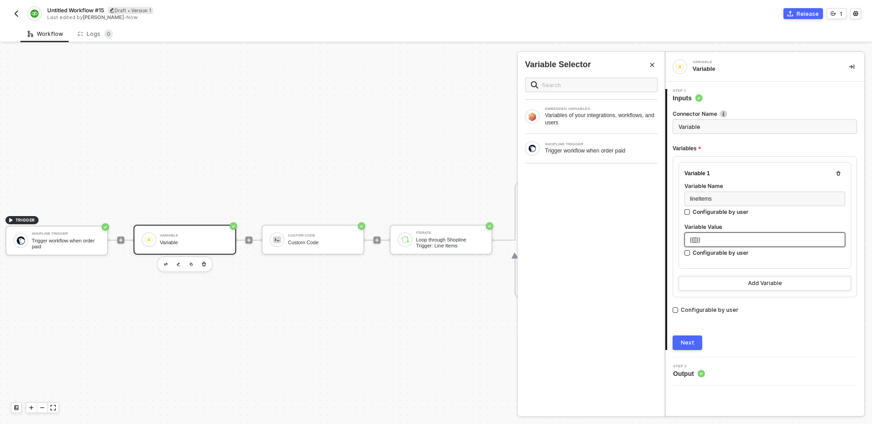
click at [749, 243] on div "{{[]}}" at bounding box center [764, 240] width 150 height 9
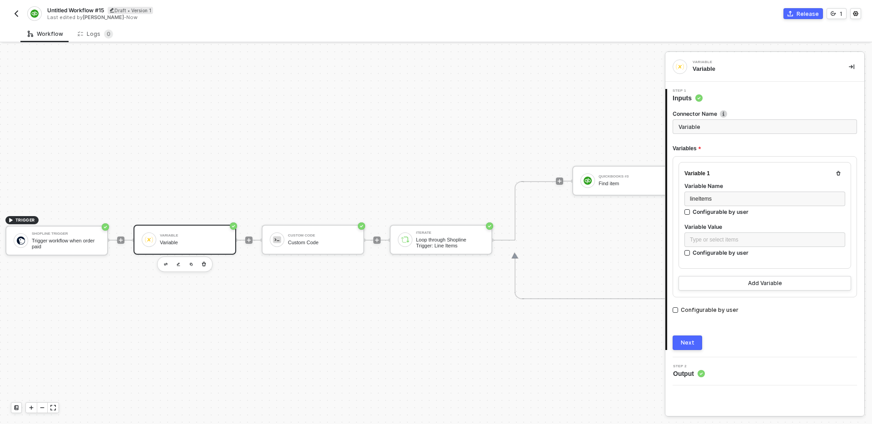
click at [682, 341] on div "Next" at bounding box center [687, 342] width 14 height 7
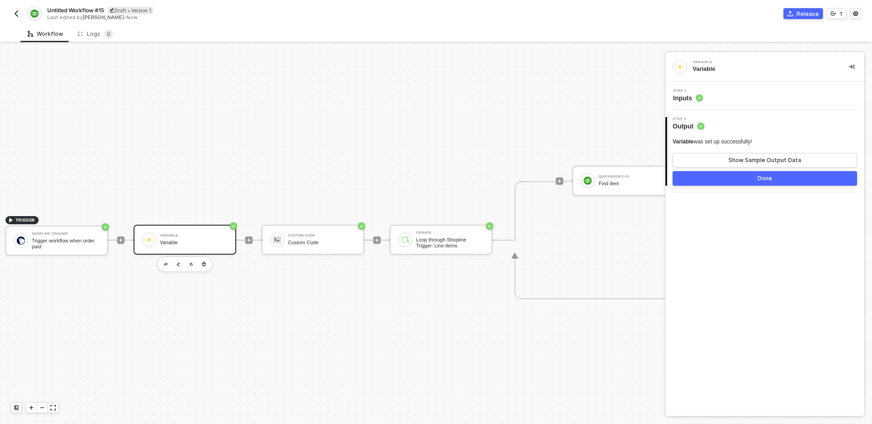
click at [738, 176] on button "Done" at bounding box center [764, 178] width 184 height 15
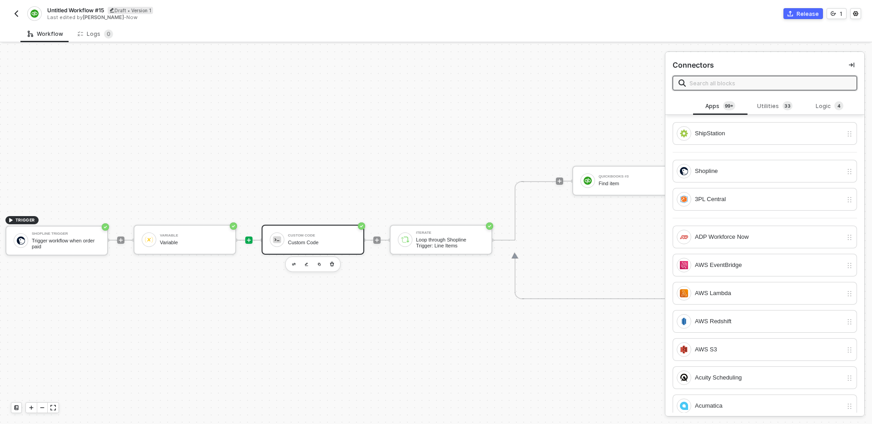
click at [332, 231] on div "Custom Code Custom Code" at bounding box center [322, 239] width 68 height 17
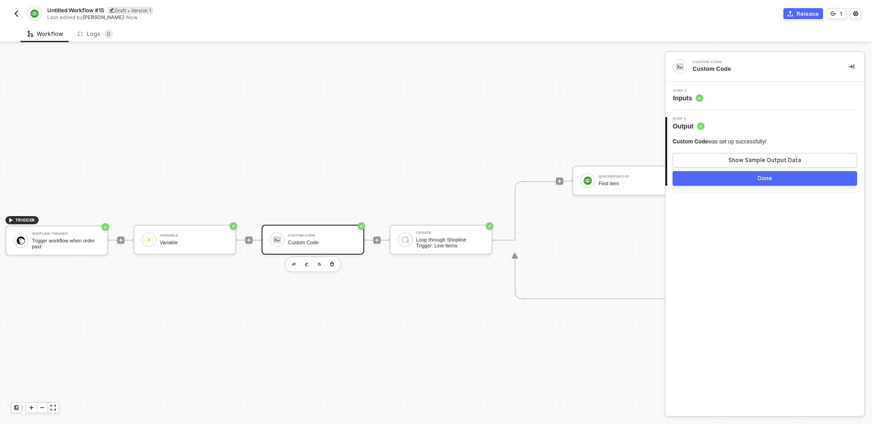
click at [747, 98] on div "Step 1 Inputs" at bounding box center [765, 96] width 197 height 14
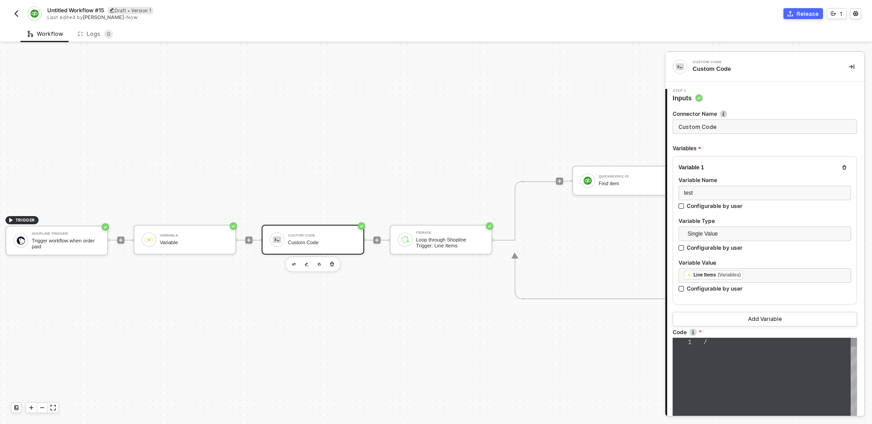
type textarea "/* You can access variables on the inputData object. ex: const myVariable = inp…"
click at [780, 369] on span "const myVariable = inputData." at bounding box center [758, 370] width 111 height 7
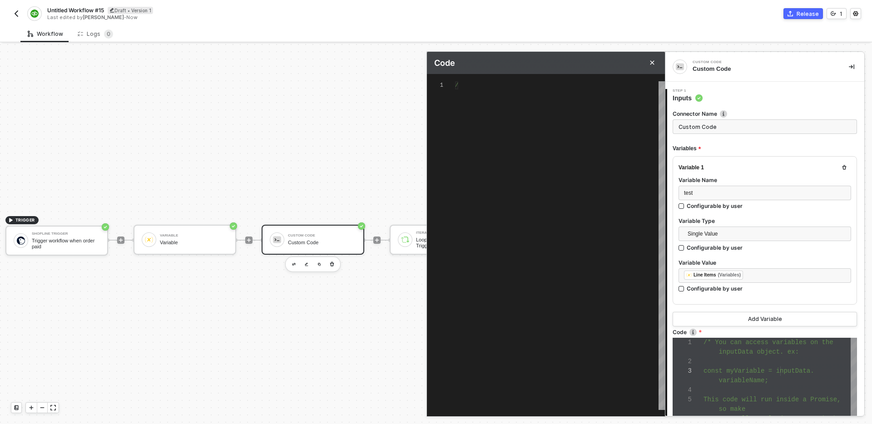
type textarea "/* You can access variables on the inputData object. ex: const myVariable = inp…"
click at [559, 254] on div "/* You can access variables on the inputData objec t. ex: const myVariable = in…" at bounding box center [560, 245] width 210 height 329
click at [579, 162] on div "let arr = inputData . test" at bounding box center [560, 159] width 210 height 8
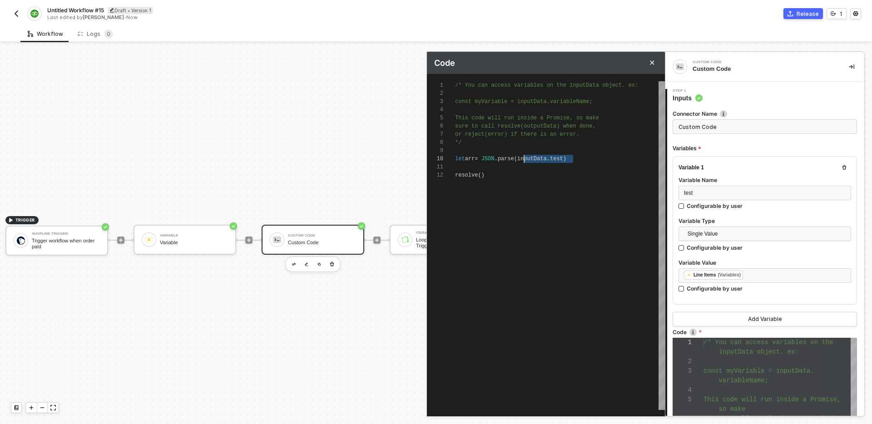
scroll to position [74, 33]
type textarea "resolve()"
click at [566, 168] on div at bounding box center [560, 167] width 210 height 8
click at [539, 177] on div "resolve ()" at bounding box center [560, 175] width 210 height 8
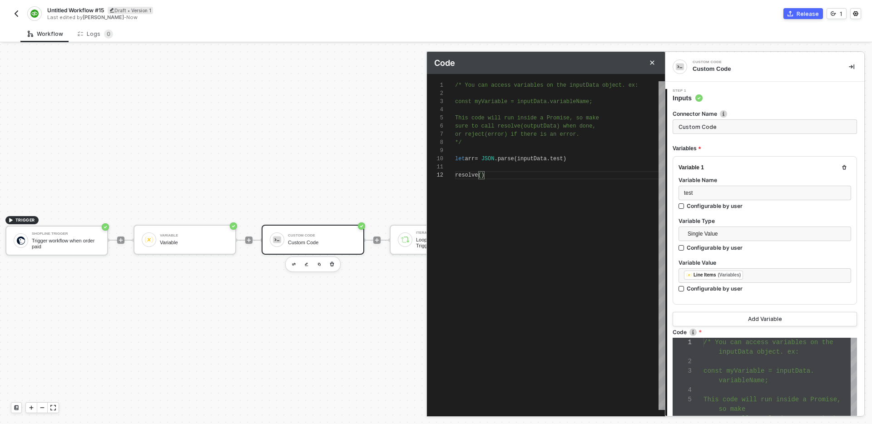
drag, startPoint x: 492, startPoint y: 176, endPoint x: 454, endPoint y: 175, distance: 38.6
click at [454, 175] on div "1 2 3 4 5 6 7 8 9 10 11 12 /* You can access variables on the inputData objec t…" at bounding box center [546, 245] width 238 height 329
click at [462, 175] on span "resolve" at bounding box center [466, 175] width 23 height 6
click at [494, 171] on div "resolve ()" at bounding box center [560, 175] width 210 height 8
click at [475, 172] on span "resolve" at bounding box center [466, 175] width 23 height 6
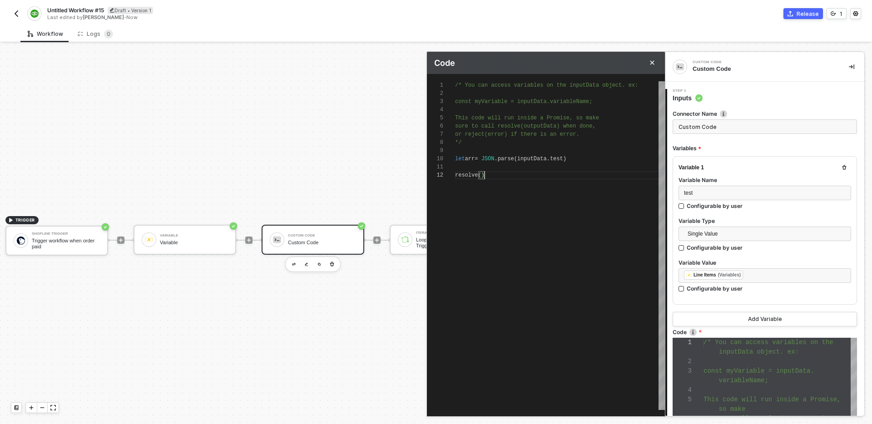
click at [468, 173] on span "resolve" at bounding box center [466, 175] width 23 height 6
click at [505, 172] on div "resolve ()" at bounding box center [560, 175] width 210 height 8
click at [854, 14] on icon "icon-settings" at bounding box center [854, 13] width 5 height 5
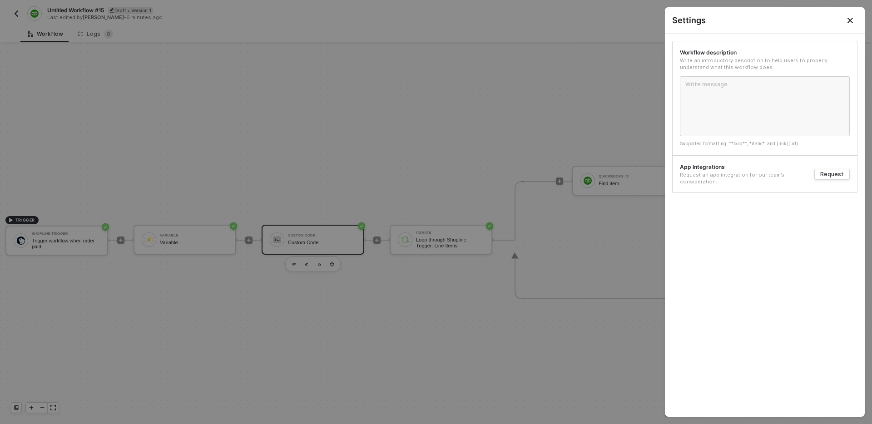
click at [850, 22] on icon "Close" at bounding box center [849, 20] width 7 height 7
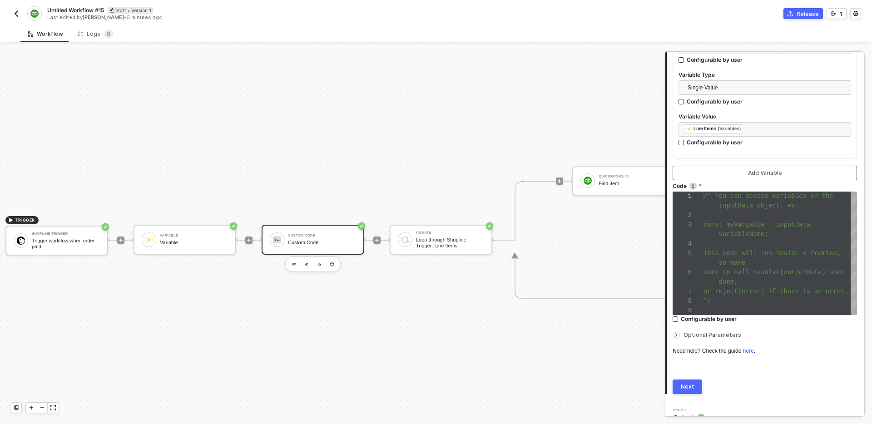
scroll to position [159, 0]
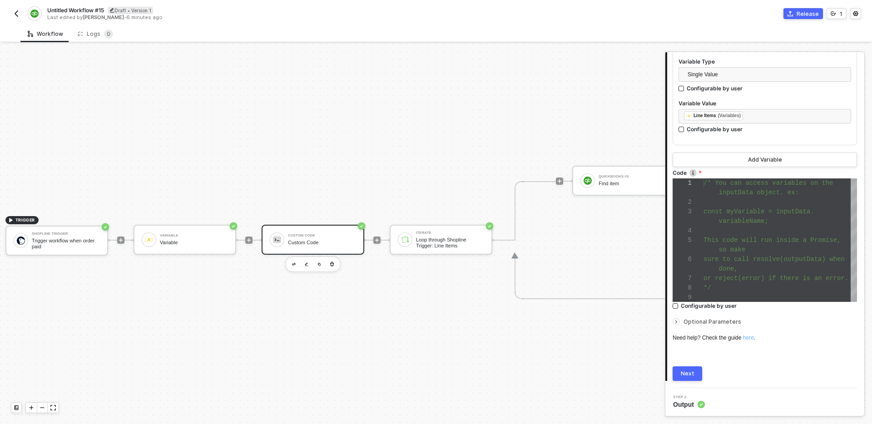
click at [748, 338] on link "here" at bounding box center [748, 338] width 11 height 6
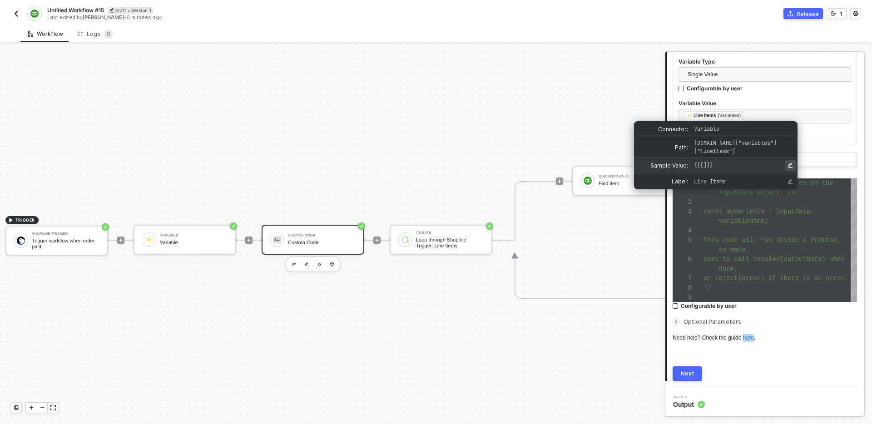
click at [790, 166] on icon "Edit Sample Value" at bounding box center [789, 164] width 5 height 5
click at [790, 181] on icon "Edit Label" at bounding box center [789, 181] width 5 height 5
click at [518, 369] on div "TRIGGER Shopline Trigger Trigger workflow when order paid Variable Variable Cus…" at bounding box center [739, 240] width 1488 height 1105
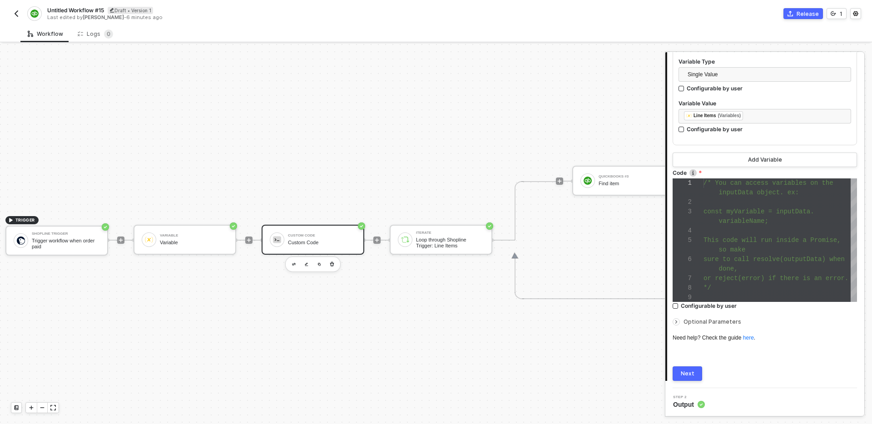
click at [574, 139] on div "QuickBooks #3 Find item If-Else Conditions #2 Only continue if Item Exists TRUE…" at bounding box center [750, 181] width 356 height 118
click at [496, 152] on div "TRIGGER Shopline Trigger Trigger workflow when order paid Variable Variable Cus…" at bounding box center [739, 240] width 1488 height 1105
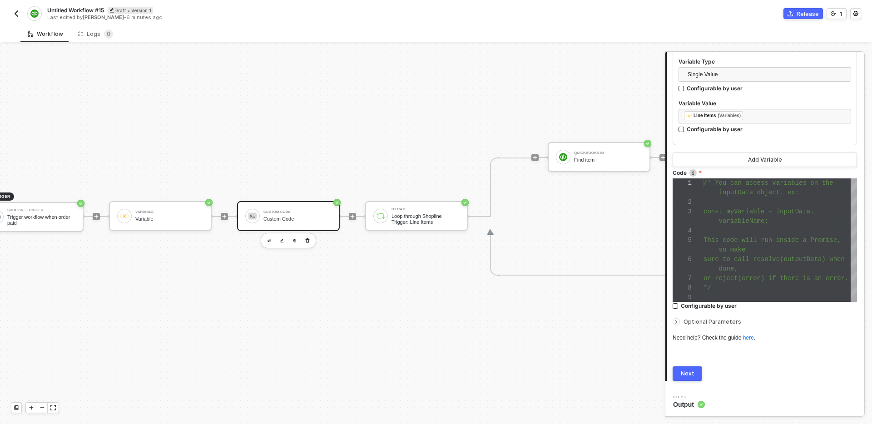
scroll to position [380, 0]
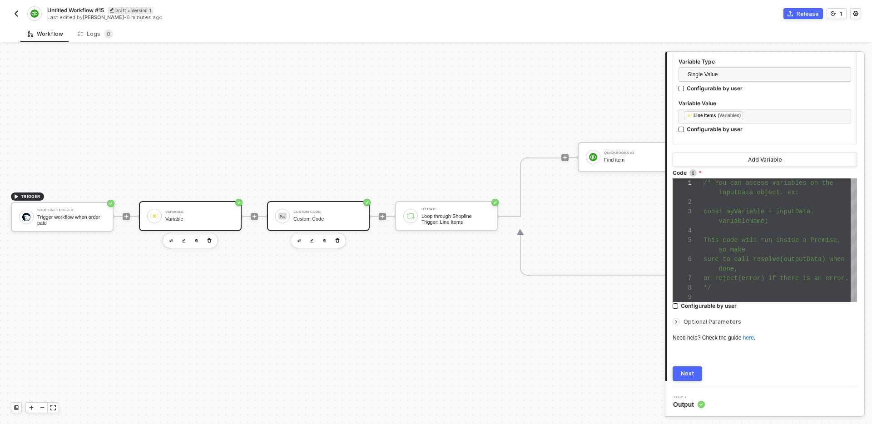
click at [207, 212] on div "Variable" at bounding box center [199, 212] width 68 height 4
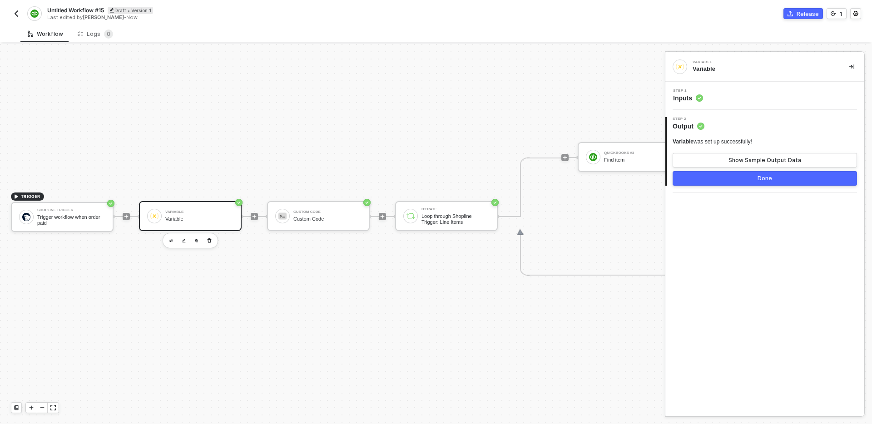
click at [736, 197] on div "Variable Variable Step 1 Inputs 2 Step 2 Output Variable was set up successfull…" at bounding box center [764, 234] width 199 height 364
click at [792, 89] on div "Step 1 Inputs" at bounding box center [765, 96] width 197 height 14
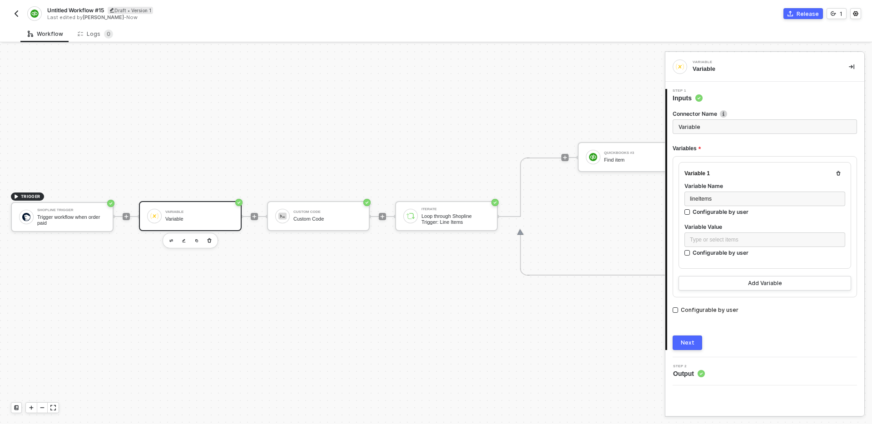
click at [758, 64] on div "Variable Variable" at bounding box center [763, 66] width 142 height 13
click at [758, 83] on div "1 Step 1 Inputs Connector Name Variable Variables Variable 1 Variable Name line…" at bounding box center [764, 220] width 199 height 276
click at [339, 243] on icon "button" at bounding box center [337, 240] width 5 height 7
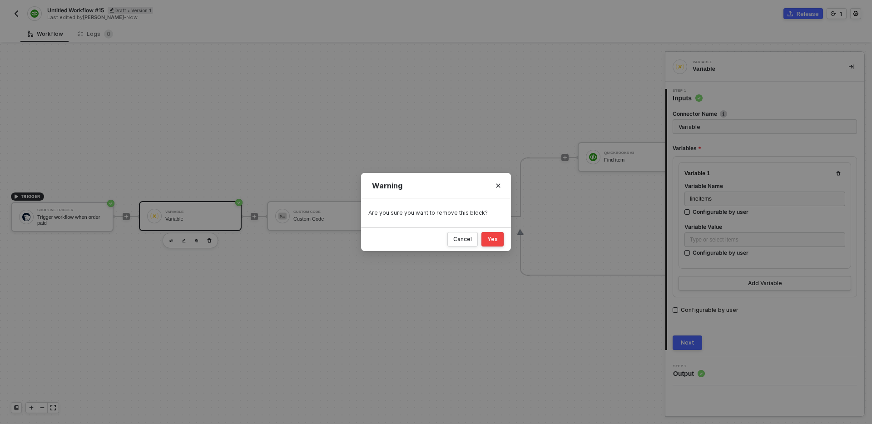
click at [494, 243] on button "Yes" at bounding box center [492, 239] width 22 height 15
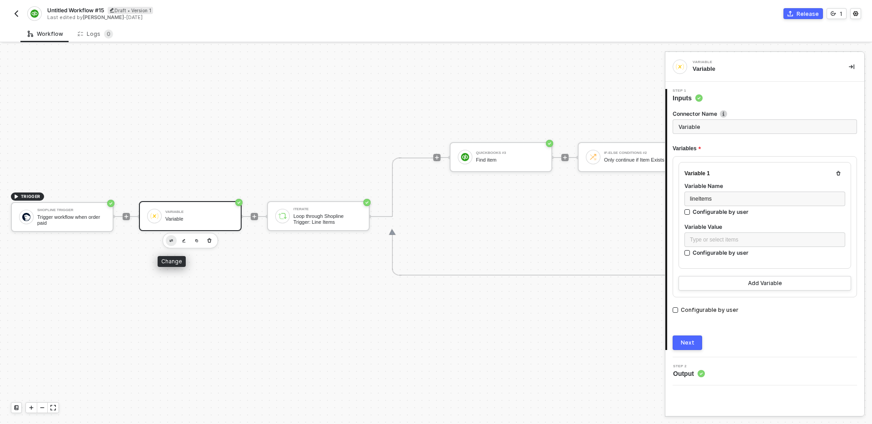
click at [170, 241] on img "button" at bounding box center [171, 240] width 4 height 3
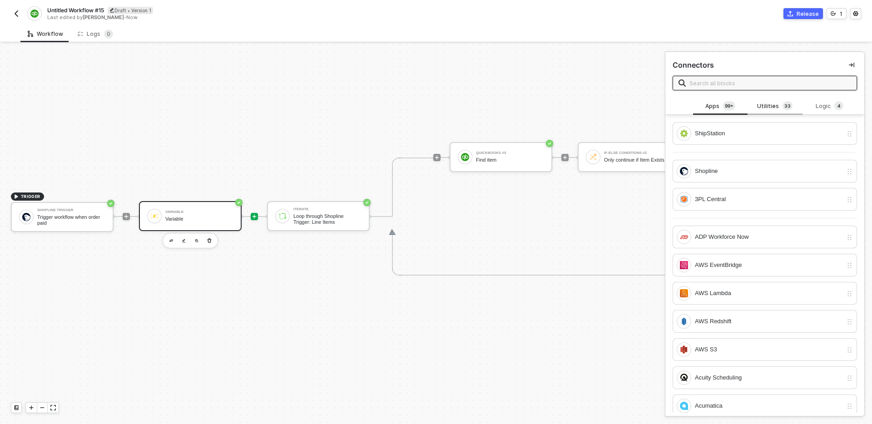
click at [771, 109] on div "Utilities 3 3" at bounding box center [774, 106] width 40 height 10
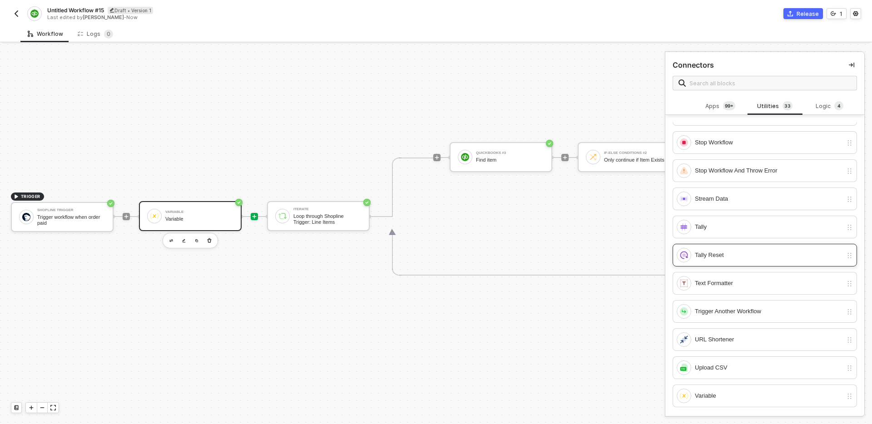
scroll to position [1, 0]
click at [826, 104] on div "Logic 4" at bounding box center [829, 105] width 40 height 10
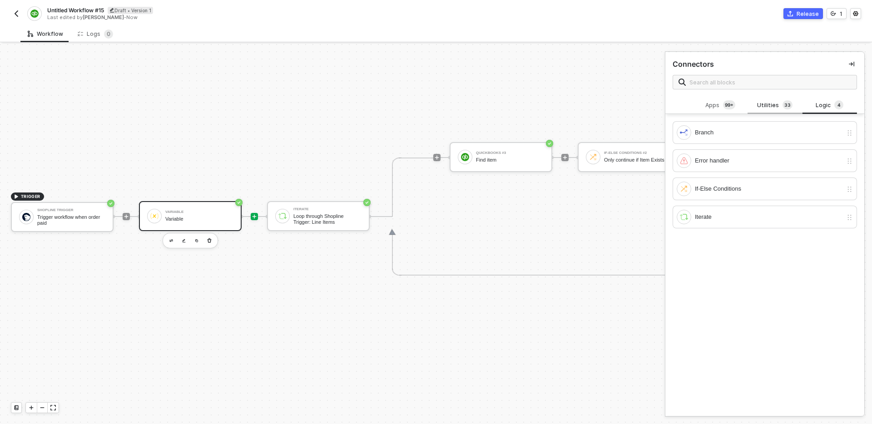
click at [767, 102] on div "Utilities 3 3" at bounding box center [774, 105] width 40 height 10
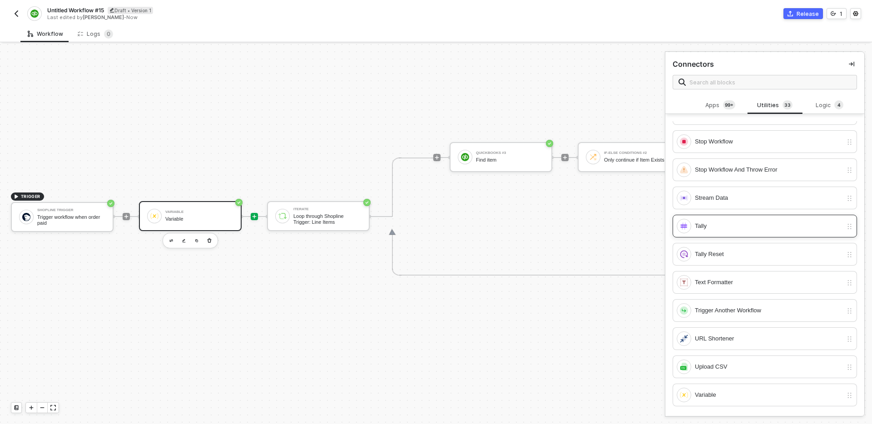
scroll to position [0, 0]
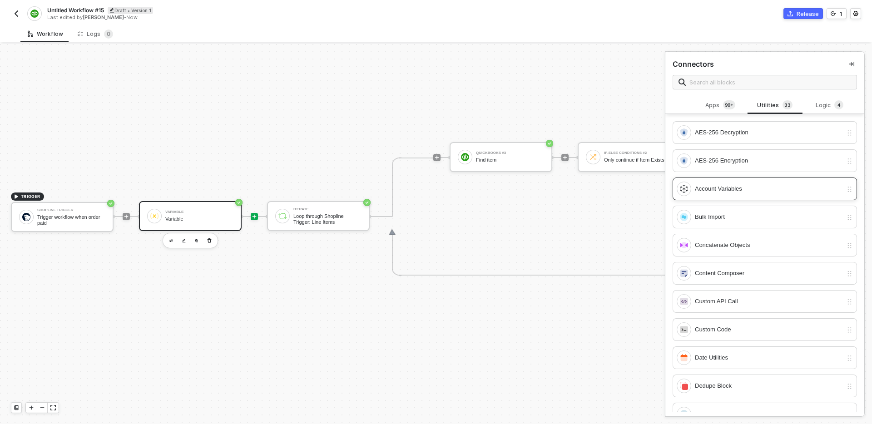
click at [724, 186] on div "Account Variables" at bounding box center [768, 189] width 148 height 10
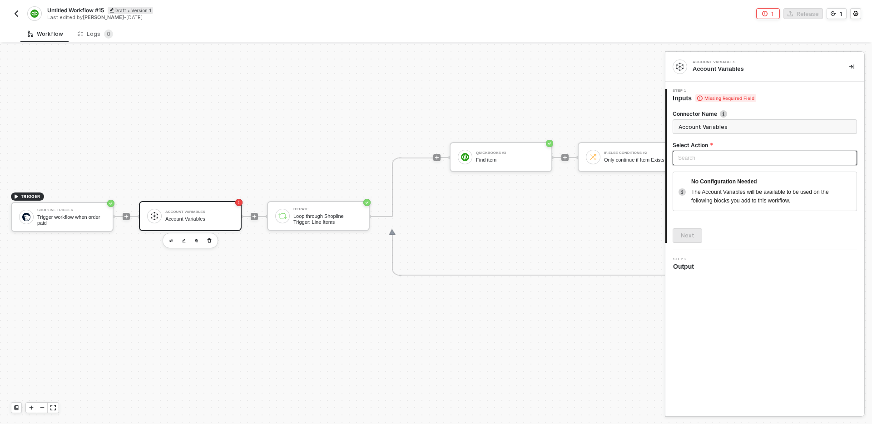
click at [742, 159] on input "search" at bounding box center [764, 158] width 173 height 14
click at [735, 171] on div "Set Account Variables" at bounding box center [765, 176] width 170 height 10
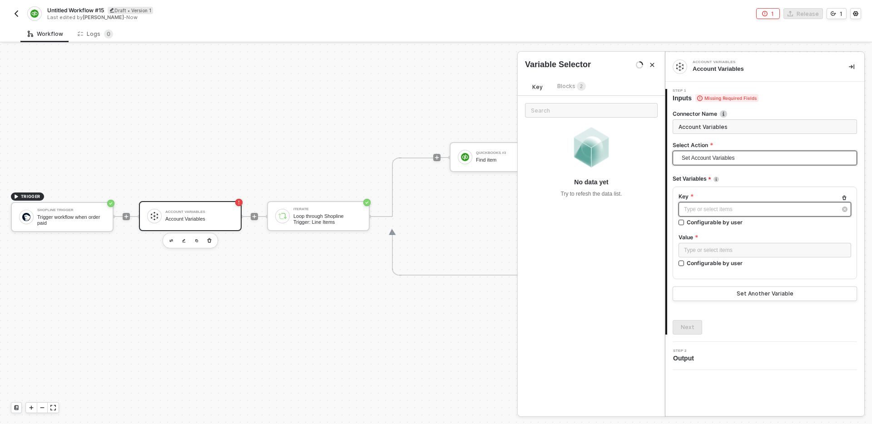
click at [744, 206] on div "Type or select items ﻿" at bounding box center [760, 209] width 153 height 9
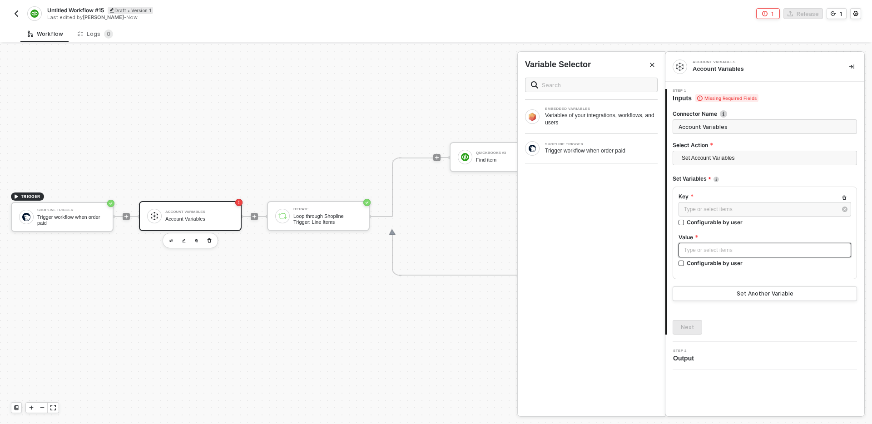
click at [745, 251] on div "Type or select items ﻿" at bounding box center [765, 250] width 162 height 9
click at [744, 320] on div "Next" at bounding box center [764, 327] width 184 height 15
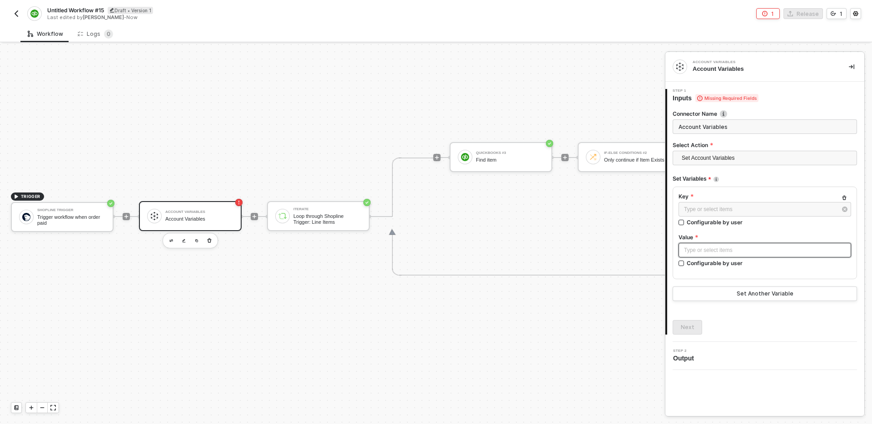
click at [733, 246] on div "Type or select items ﻿" at bounding box center [765, 250] width 162 height 9
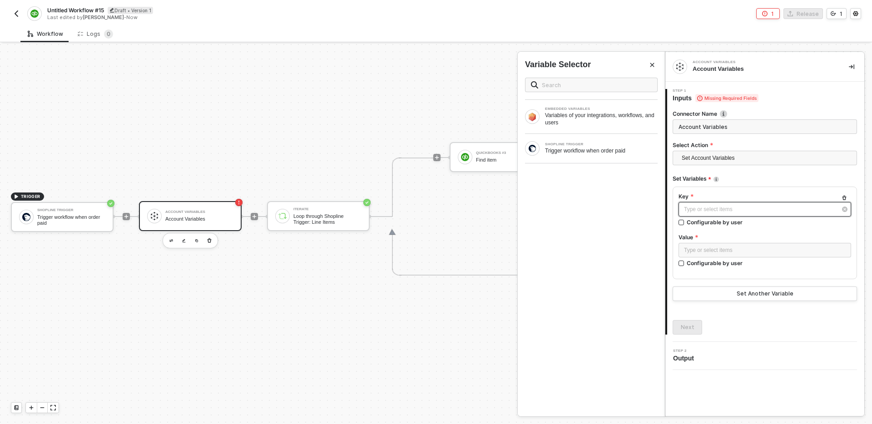
click at [732, 203] on div "Type or select items ﻿" at bounding box center [764, 209] width 172 height 15
click at [730, 246] on div "Type or select items ﻿" at bounding box center [765, 250] width 162 height 9
click at [610, 118] on div "Variables of your integrations, workflows, and users" at bounding box center [601, 119] width 113 height 15
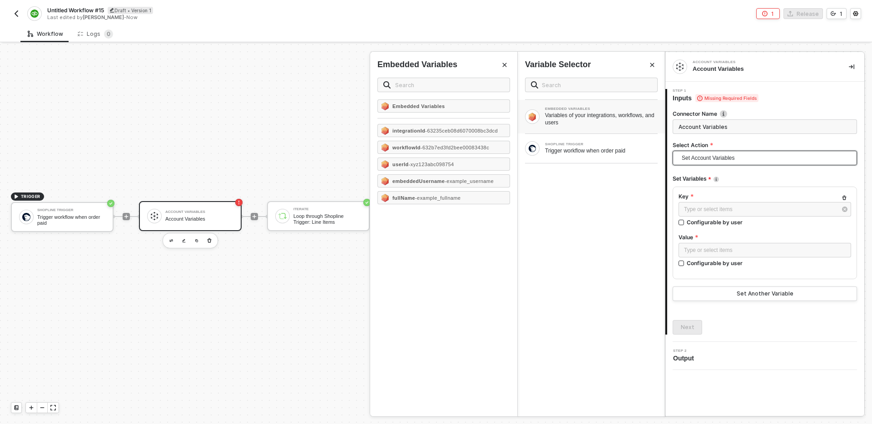
click at [753, 158] on span "Set Account Variables" at bounding box center [766, 158] width 170 height 14
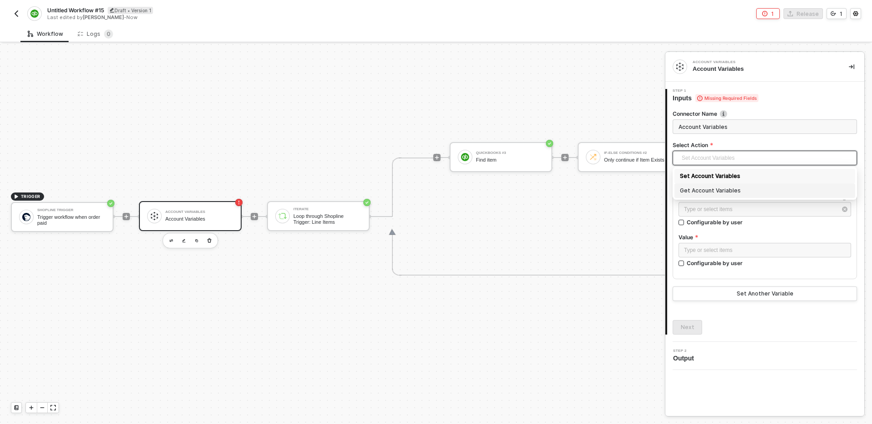
click at [748, 188] on div "Get Account Variables" at bounding box center [765, 191] width 170 height 10
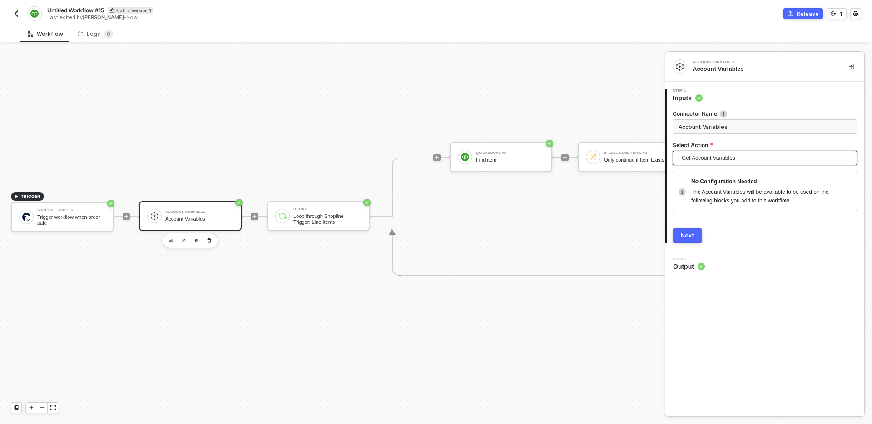
click at [758, 220] on div "Connector Name Account Variables Select Action Get Account Variables Get Accoun…" at bounding box center [764, 173] width 184 height 140
click at [744, 153] on span "Get Account Variables" at bounding box center [766, 158] width 170 height 14
click at [732, 172] on div "Set Account Variables" at bounding box center [765, 176] width 170 height 10
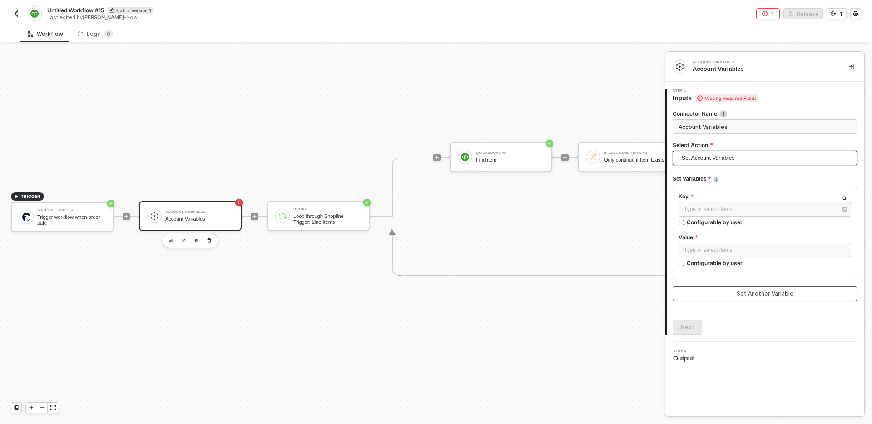
click at [763, 298] on button "Set Another Variable" at bounding box center [764, 293] width 184 height 15
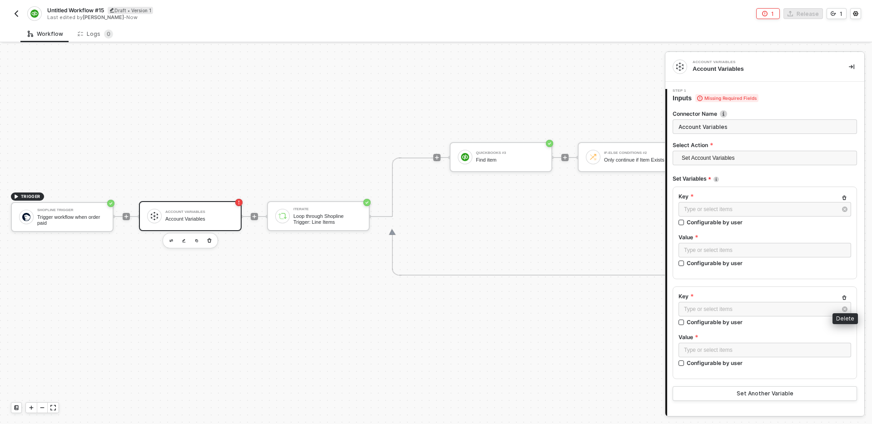
click at [842, 296] on icon "button" at bounding box center [843, 297] width 5 height 5
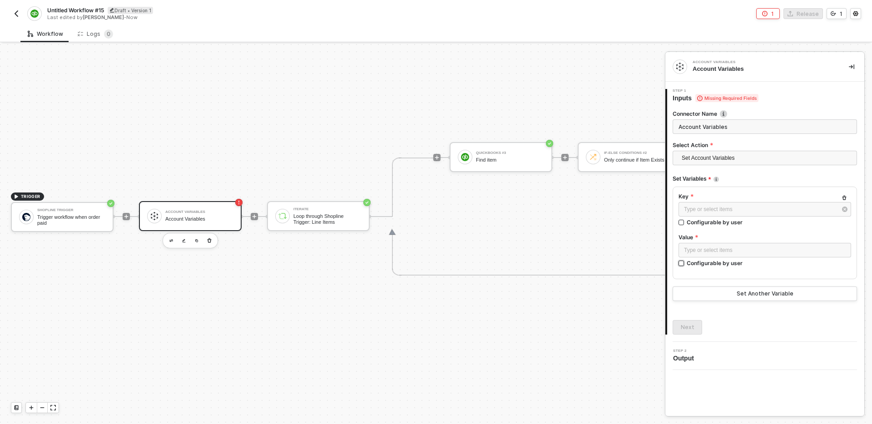
click at [731, 226] on div "Configurable by user" at bounding box center [714, 222] width 56 height 8
click at [684, 262] on input "Configurable by user" at bounding box center [681, 264] width 6 height 6
checkbox input "true"
click at [852, 249] on div "Key Type or select items ﻿ Configurable by user Value Type or select items ﻿ Co…" at bounding box center [764, 234] width 184 height 94
click at [843, 250] on circle "icon-settings" at bounding box center [843, 250] width 2 height 2
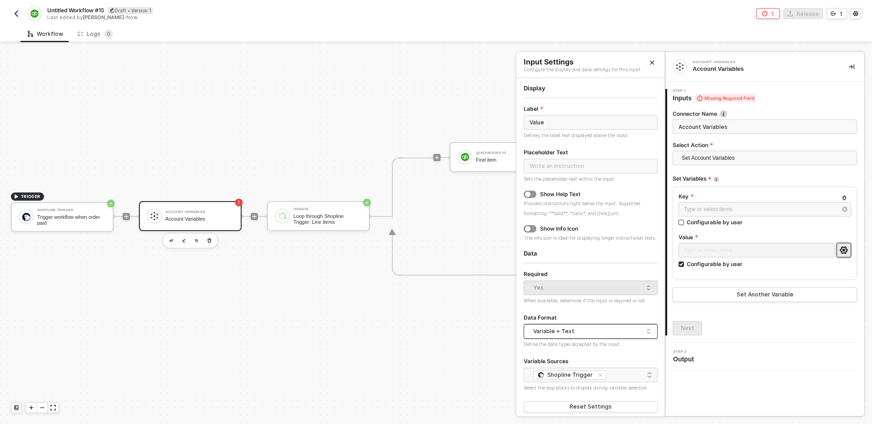
click at [599, 329] on div "Variable + Text" at bounding box center [588, 332] width 110 height 14
click at [598, 305] on div "Yes When available, determine if the input is required or not." at bounding box center [590, 293] width 134 height 25
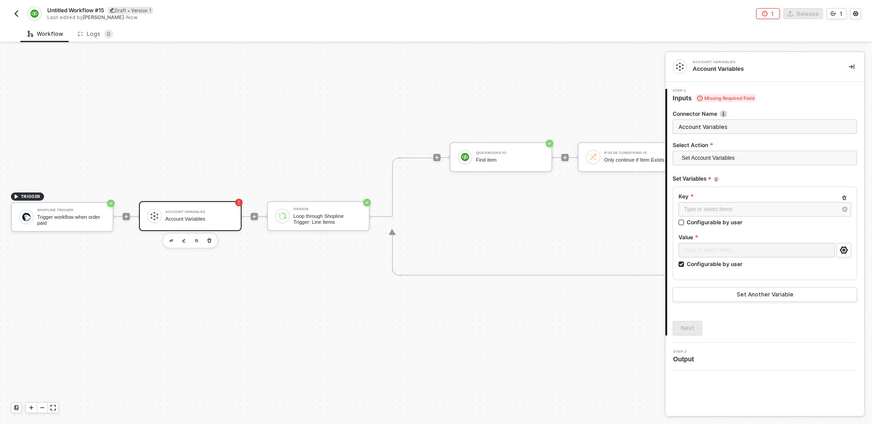
click at [209, 227] on div "Account Variables Account Variables" at bounding box center [190, 216] width 103 height 30
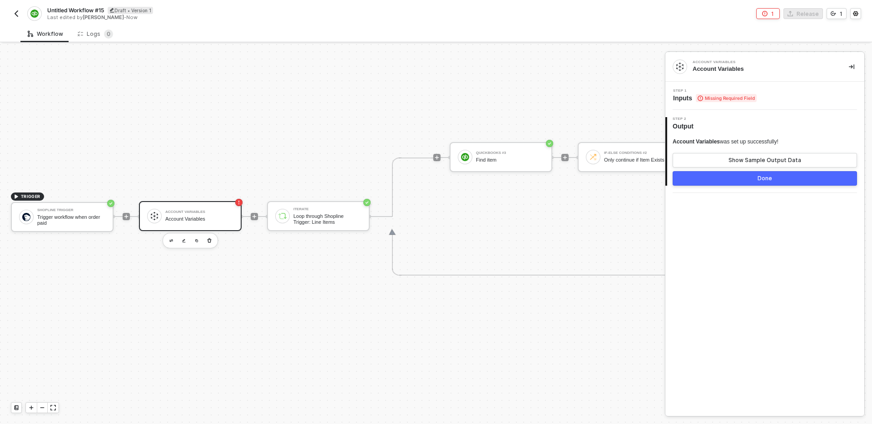
click at [793, 98] on div "Step 1 Inputs Missing Required Field" at bounding box center [765, 96] width 197 height 14
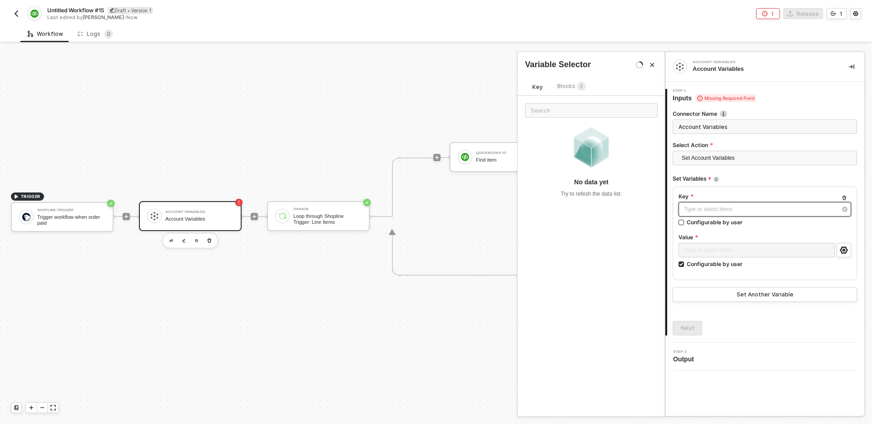
click at [791, 206] on div "Type or select items ﻿" at bounding box center [760, 209] width 153 height 9
click at [729, 223] on div "Configurable by user" at bounding box center [714, 222] width 56 height 8
click at [684, 223] on input "Configurable by user" at bounding box center [681, 223] width 6 height 6
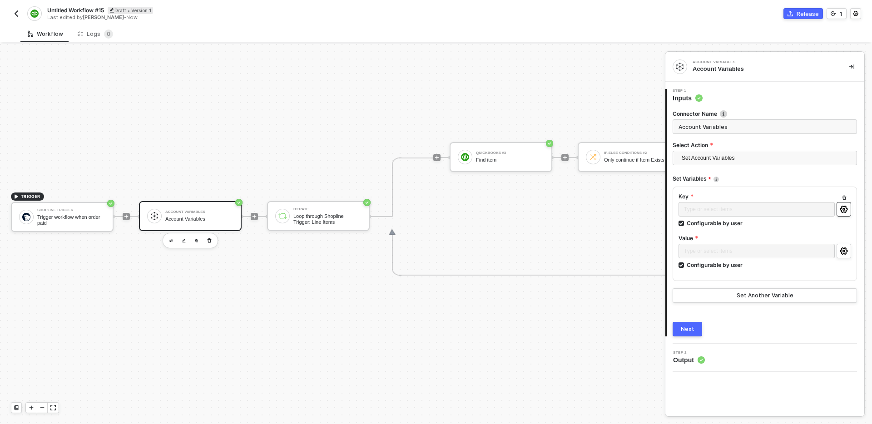
click at [848, 208] on button "button" at bounding box center [843, 209] width 15 height 15
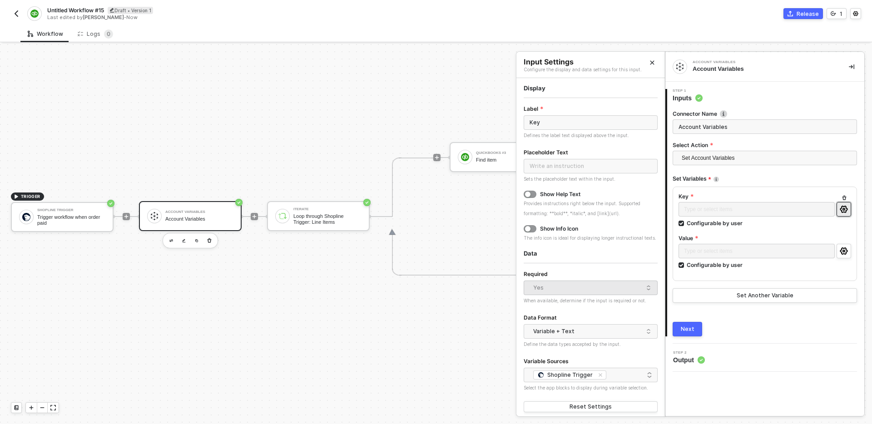
click at [846, 211] on icon "icon-settings" at bounding box center [843, 209] width 8 height 7
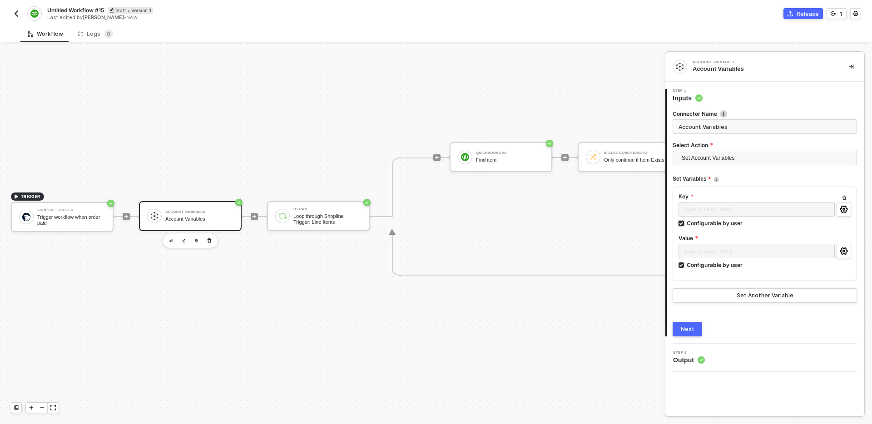
click at [715, 222] on div "Configurable by user" at bounding box center [714, 223] width 56 height 8
click at [684, 222] on input "Configurable by user" at bounding box center [681, 224] width 6 height 6
checkbox input "false"
click at [721, 265] on div "Configurable by user" at bounding box center [714, 264] width 56 height 8
click at [684, 265] on input "Configurable by user" at bounding box center [681, 264] width 6 height 6
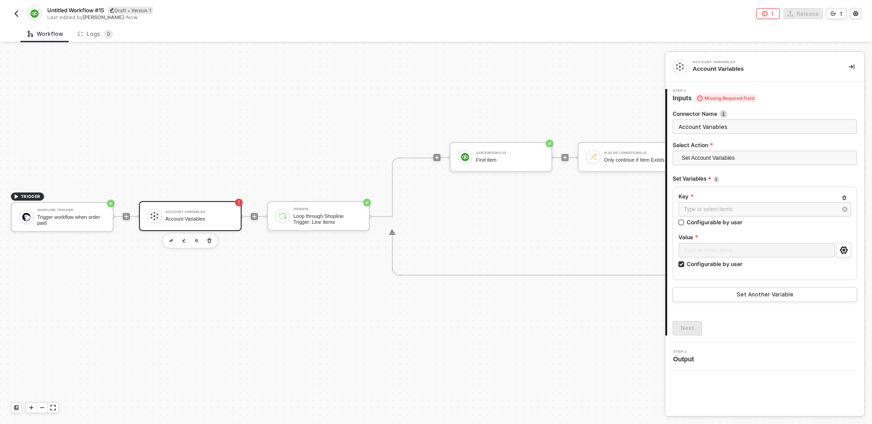
checkbox input "false"
click at [773, 250] on div "Type or select items ﻿" at bounding box center [765, 250] width 162 height 9
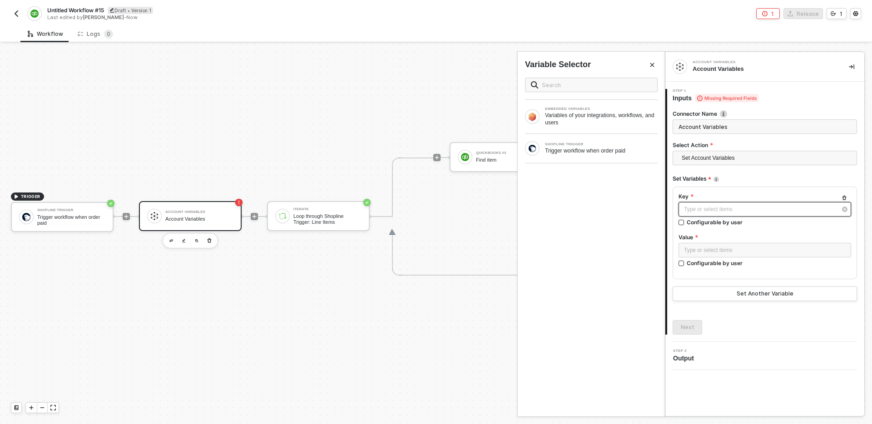
click at [761, 216] on div "Type or select items ﻿" at bounding box center [764, 209] width 172 height 15
click at [576, 87] on sup "2" at bounding box center [580, 86] width 9 height 9
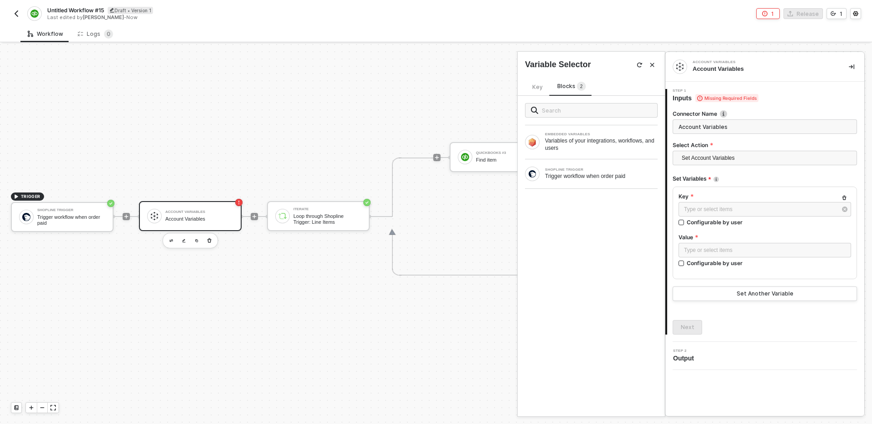
click at [587, 189] on div "EMBEDDED VARIABLES Variables of your integrations, workflows, and users SHOPLIN…" at bounding box center [590, 256] width 147 height 320
click at [588, 169] on div "SHOPLINE TRIGGER" at bounding box center [601, 170] width 113 height 4
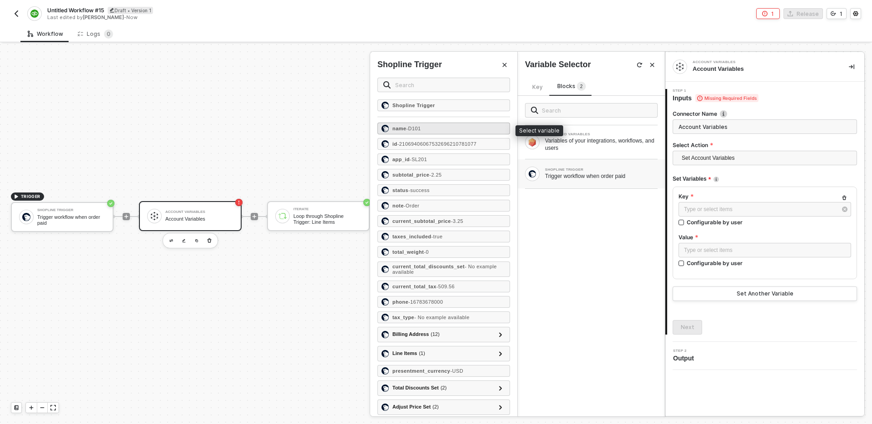
click at [462, 126] on div "name - D101" at bounding box center [443, 129] width 133 height 12
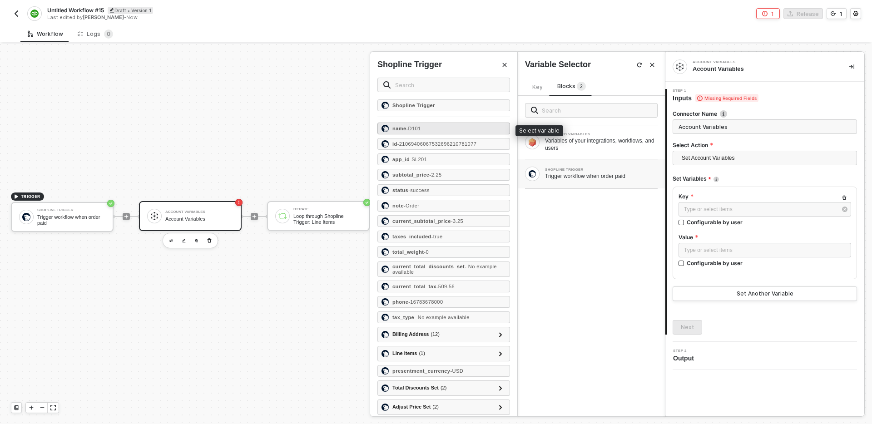
click at [462, 126] on div "name - D101" at bounding box center [443, 129] width 133 height 12
click at [462, 127] on div "name - D101" at bounding box center [443, 129] width 133 height 12
click at [505, 65] on icon "Close" at bounding box center [504, 65] width 4 height 4
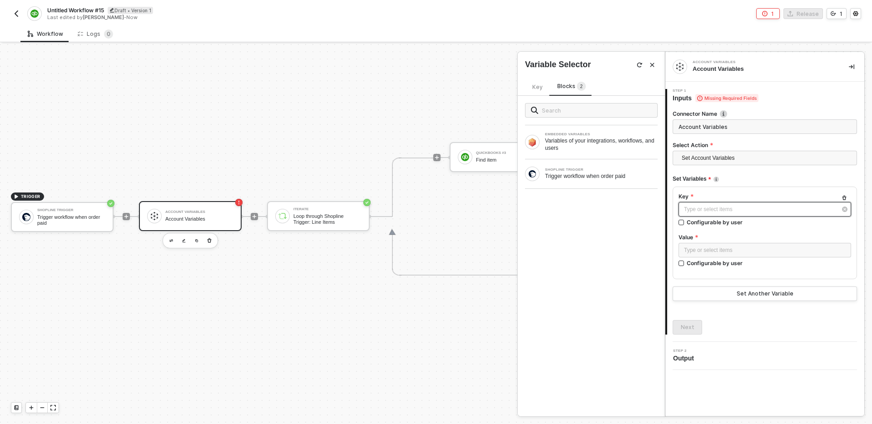
click at [771, 206] on div "Type or select items ﻿" at bounding box center [760, 209] width 153 height 9
click at [760, 251] on div "Type or select items ﻿" at bounding box center [765, 250] width 162 height 9
click at [766, 210] on div "Type or select items ﻿" at bounding box center [760, 209] width 153 height 9
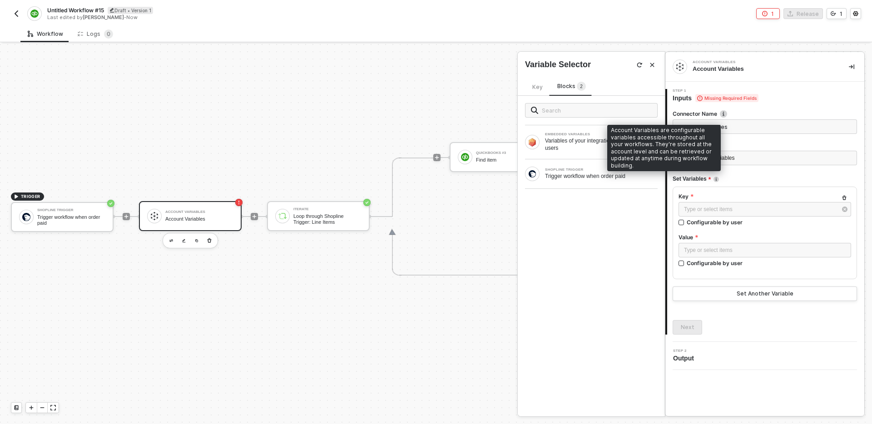
click at [717, 180] on img at bounding box center [715, 179] width 5 height 5
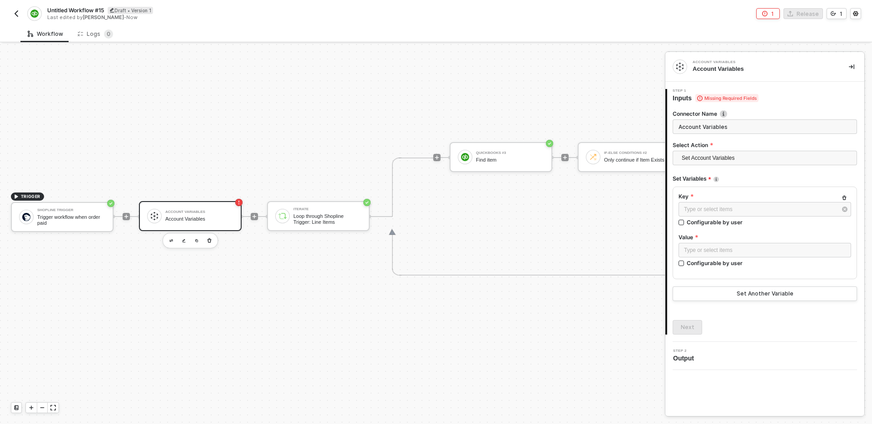
click at [758, 178] on div "Set Variables" at bounding box center [764, 179] width 184 height 15
click at [756, 222] on label "Configurable by user" at bounding box center [764, 222] width 172 height 8
click at [684, 222] on input "Configurable by user" at bounding box center [681, 223] width 6 height 6
click at [753, 227] on div "Type or select items ﻿ Configurable by user" at bounding box center [764, 216] width 172 height 29
click at [749, 223] on label "Configurable by user" at bounding box center [764, 223] width 172 height 8
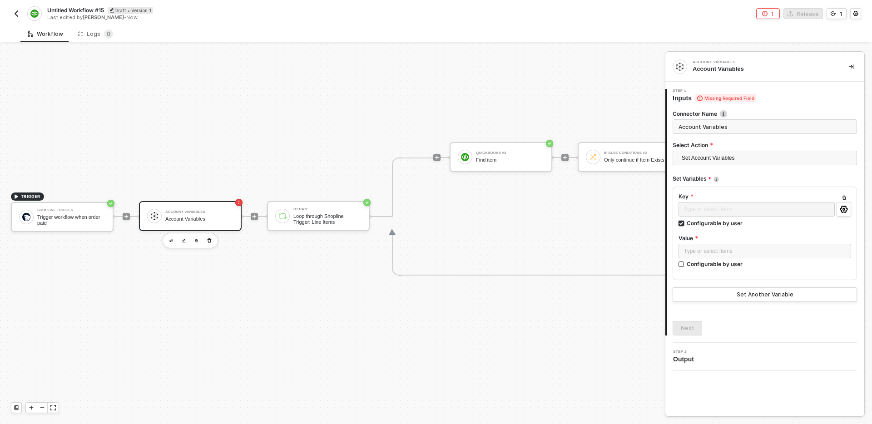
click at [684, 223] on input "Configurable by user" at bounding box center [681, 224] width 6 height 6
checkbox input "false"
click at [754, 204] on div "Type or select items ﻿" at bounding box center [764, 209] width 172 height 15
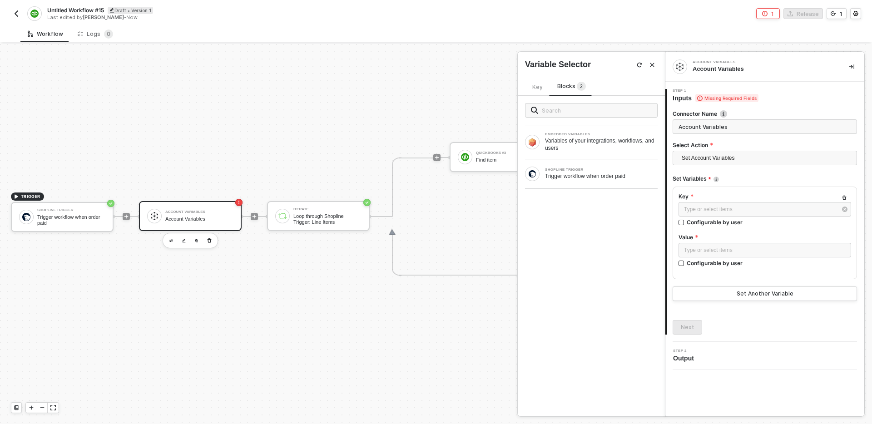
click at [619, 220] on div "EMBEDDED VARIABLES Variables of your integrations, workflows, and users SHOPLIN…" at bounding box center [590, 256] width 147 height 320
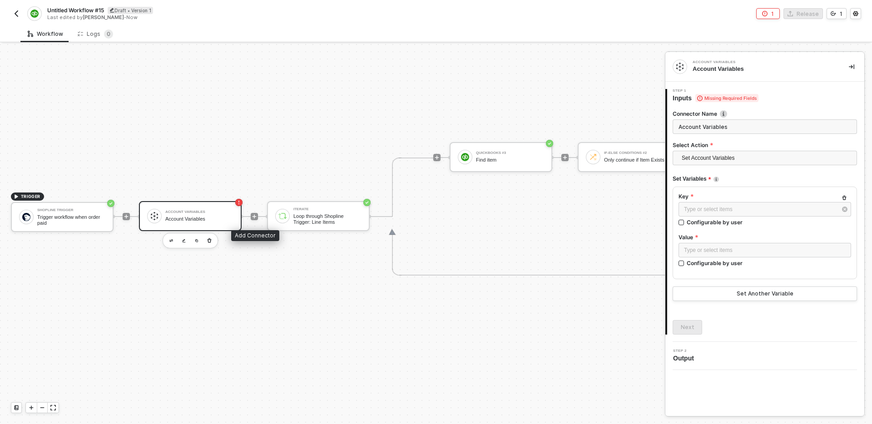
click at [255, 214] on icon "icon-play" at bounding box center [253, 216] width 5 height 5
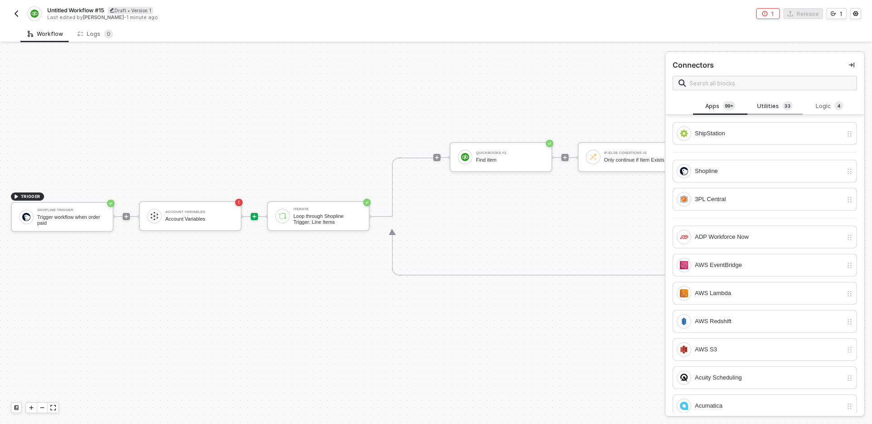
click at [789, 110] on span "3 3" at bounding box center [787, 106] width 10 height 10
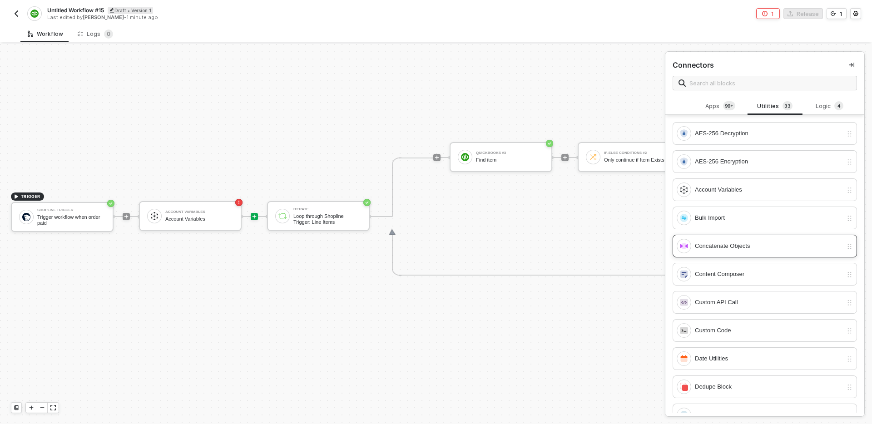
scroll to position [638, 0]
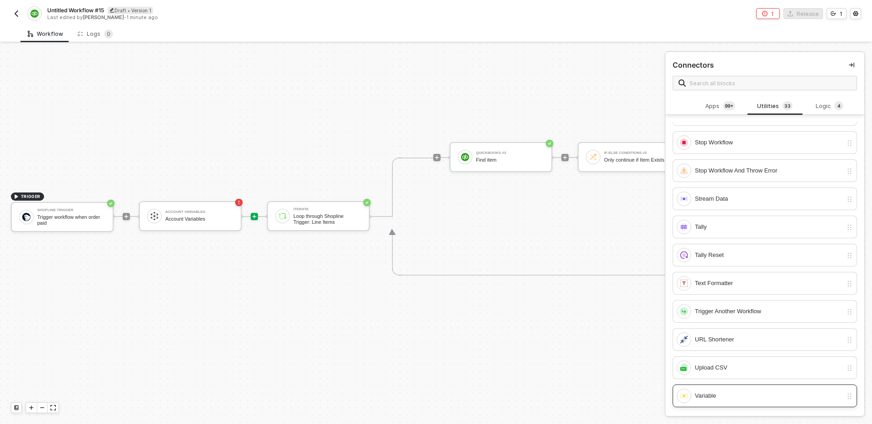
click at [720, 386] on div "Variable" at bounding box center [764, 395] width 184 height 23
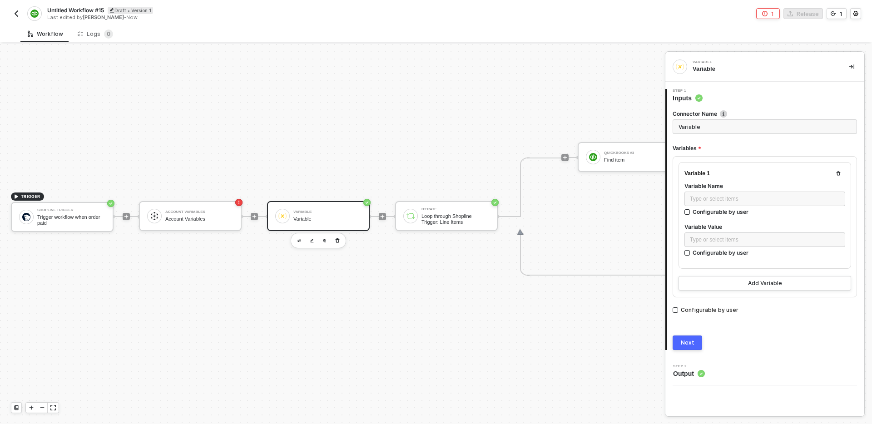
click at [702, 364] on span "Step 2" at bounding box center [689, 366] width 32 height 4
click at [758, 378] on div "2 Step 2 Output" at bounding box center [764, 371] width 199 height 28
click at [857, 15] on icon "icon-settings" at bounding box center [854, 13] width 5 height 5
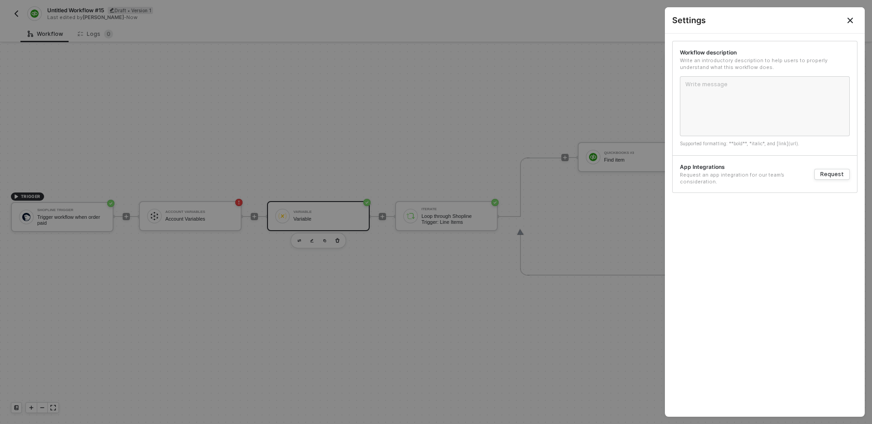
click at [850, 20] on icon "Close" at bounding box center [849, 20] width 7 height 7
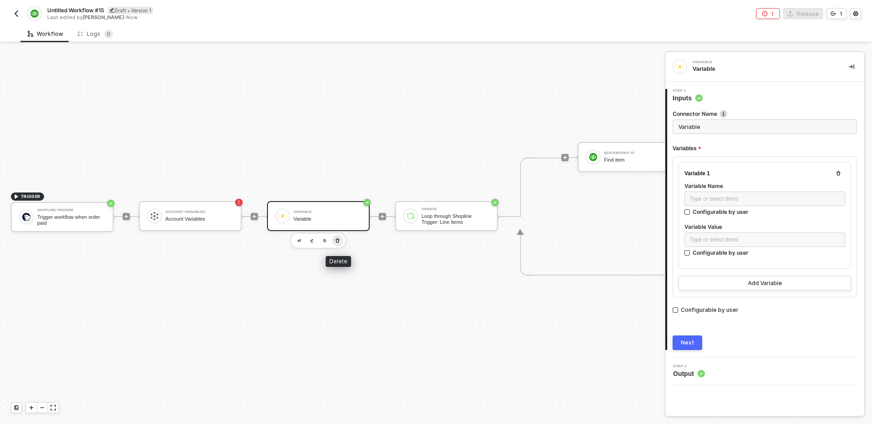
click at [337, 241] on icon "button" at bounding box center [337, 240] width 5 height 7
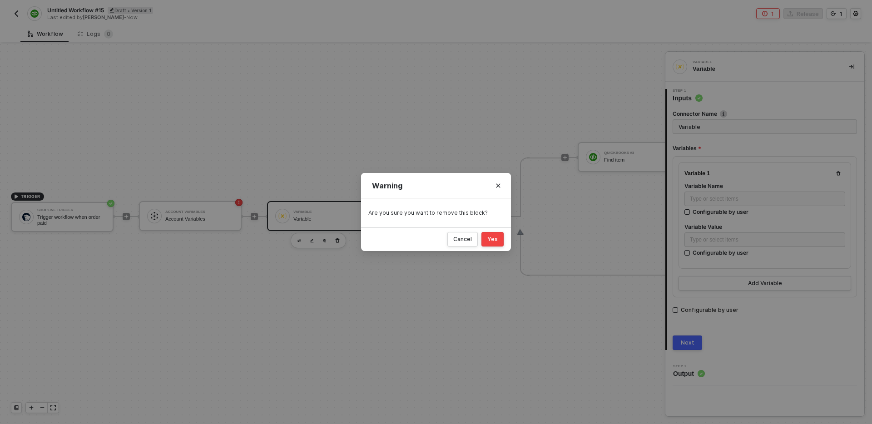
click at [497, 236] on button "Yes" at bounding box center [492, 239] width 22 height 15
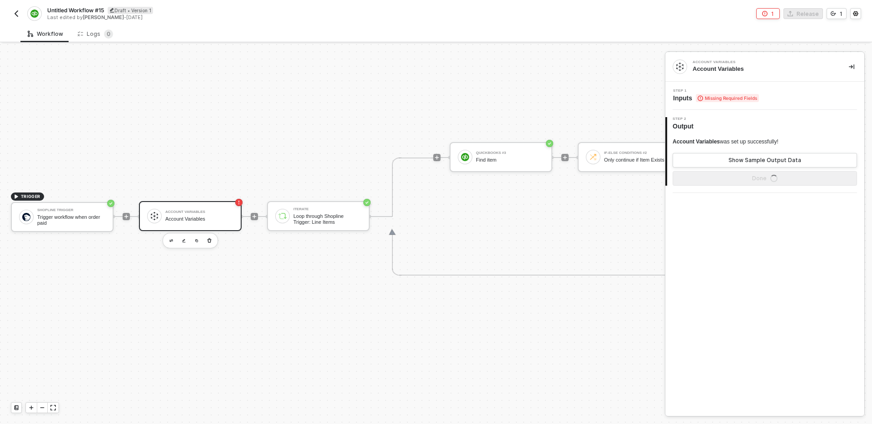
click at [188, 212] on div "Account Variables" at bounding box center [199, 212] width 68 height 4
click at [748, 91] on span "Step 1" at bounding box center [716, 91] width 86 height 4
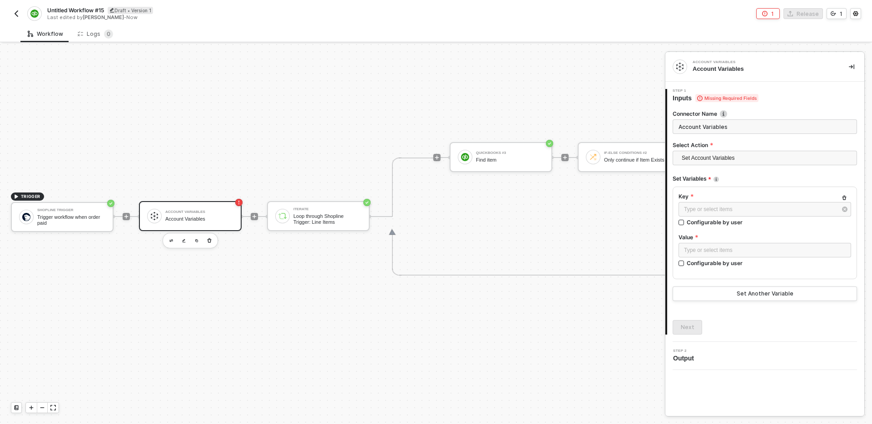
click at [760, 307] on div "Connector Name Account Variables Select Action Set Account Variables Set Variab…" at bounding box center [764, 219] width 184 height 232
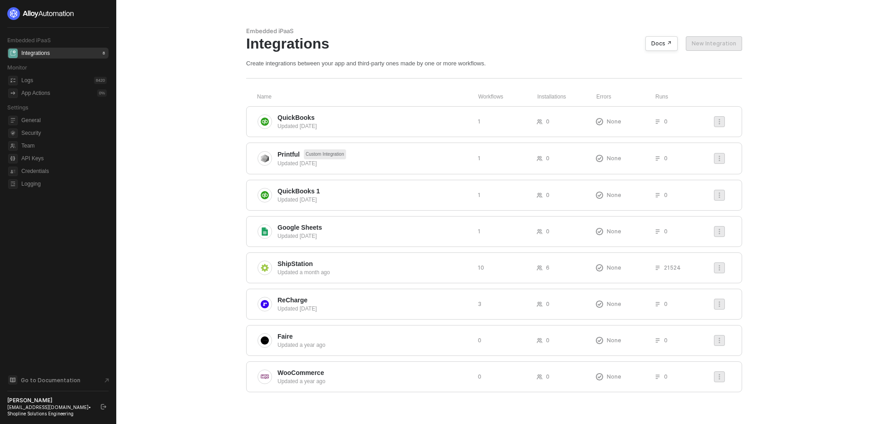
click at [44, 388] on div "Go to Documentation Carlos Saavedra csaavedra@arkusnexus.com • Shopline Solutio…" at bounding box center [57, 395] width 101 height 42
click at [45, 381] on span "Go to Documentation" at bounding box center [50, 380] width 59 height 8
